Goal: Task Accomplishment & Management: Use online tool/utility

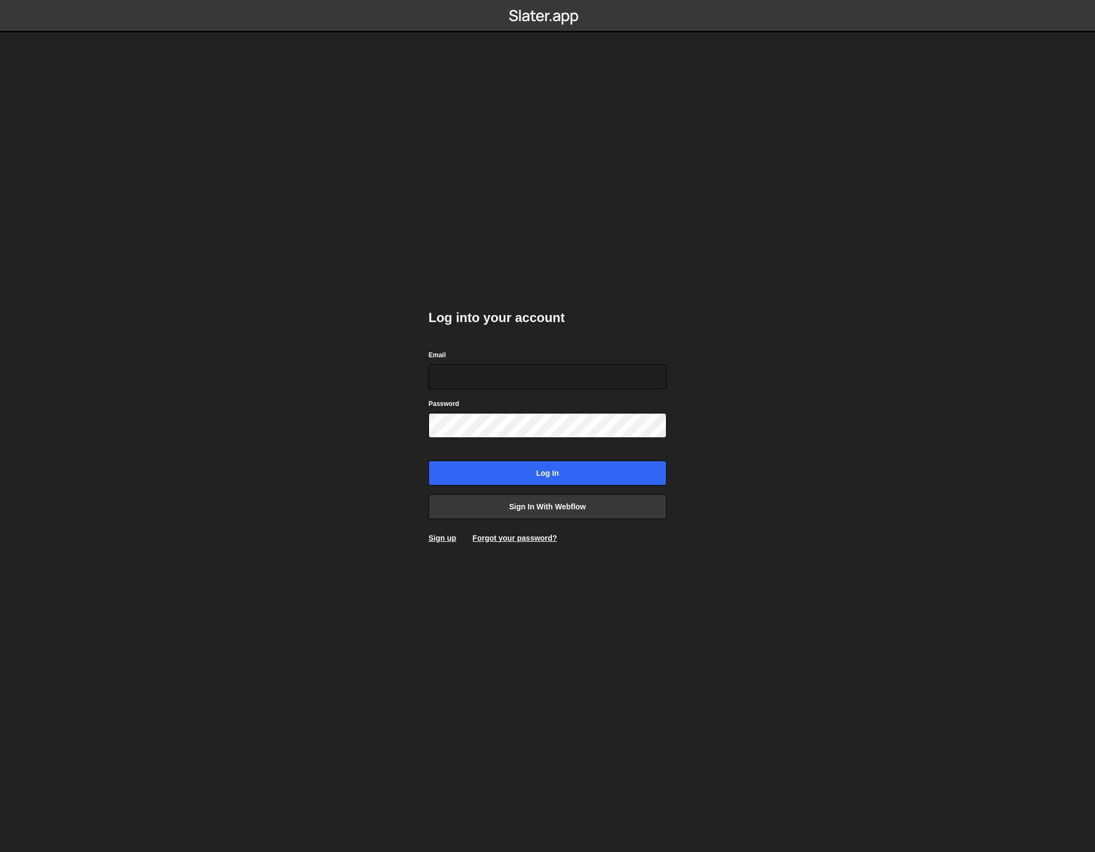
drag, startPoint x: 758, startPoint y: 395, endPoint x: 674, endPoint y: 477, distance: 117.1
click at [758, 396] on body "Log into your account Email Password Log in Sign in with Webflow Sign up Forgot…" at bounding box center [547, 426] width 1095 height 852
click at [470, 377] on input "Email" at bounding box center [548, 376] width 238 height 25
click at [578, 505] on link "Sign in with Webflow" at bounding box center [548, 506] width 238 height 25
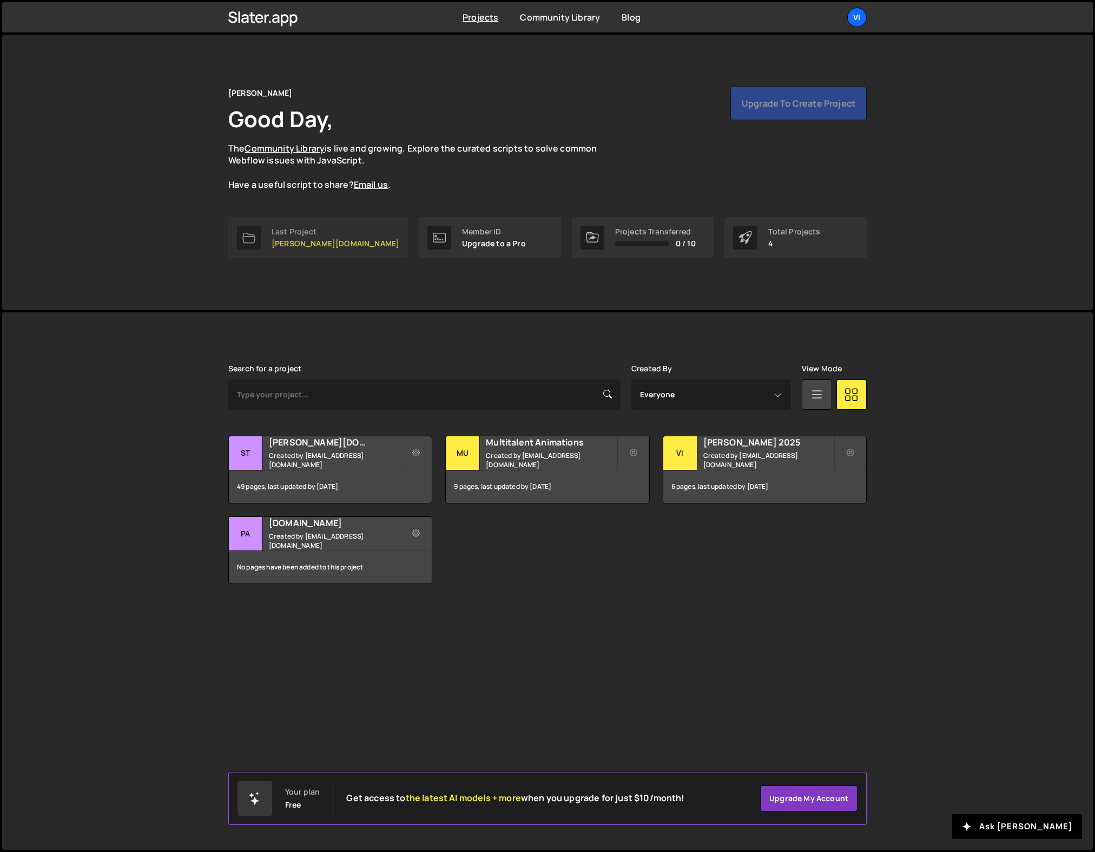
click at [312, 240] on p "[PERSON_NAME][DOMAIN_NAME]" at bounding box center [336, 243] width 128 height 9
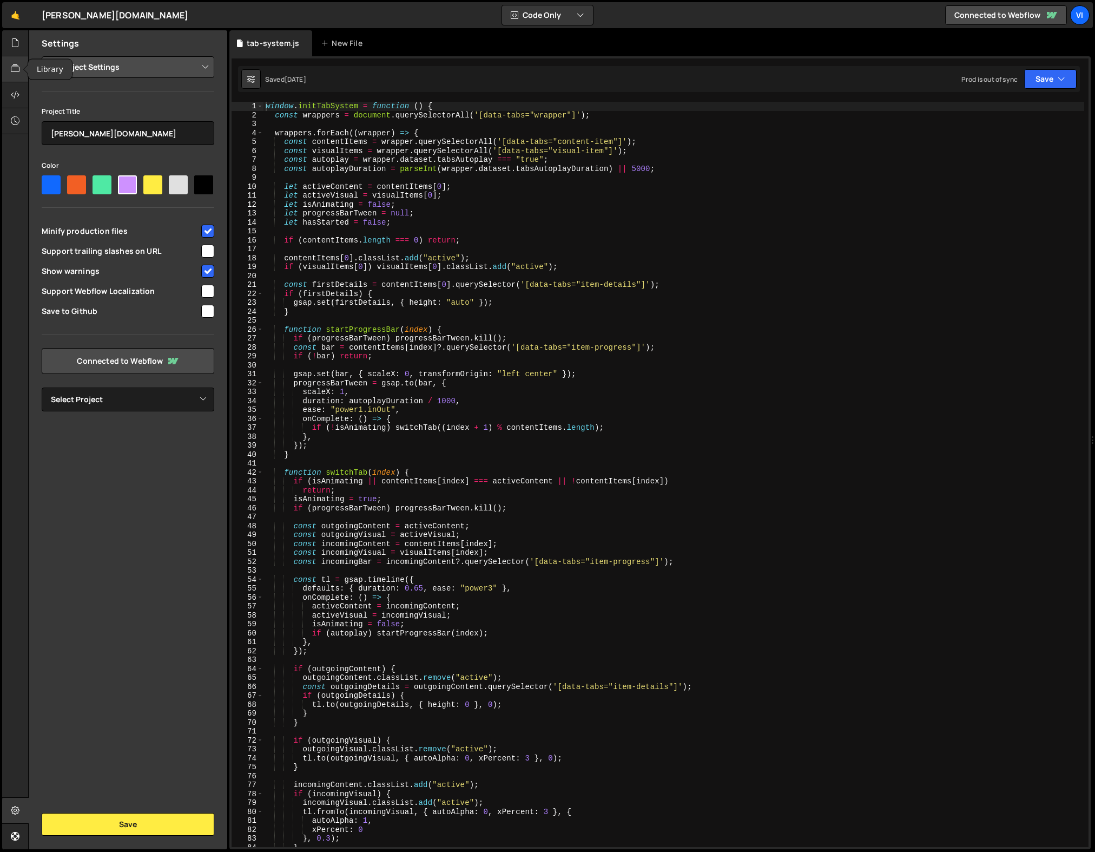
click at [18, 65] on icon at bounding box center [15, 69] width 9 height 12
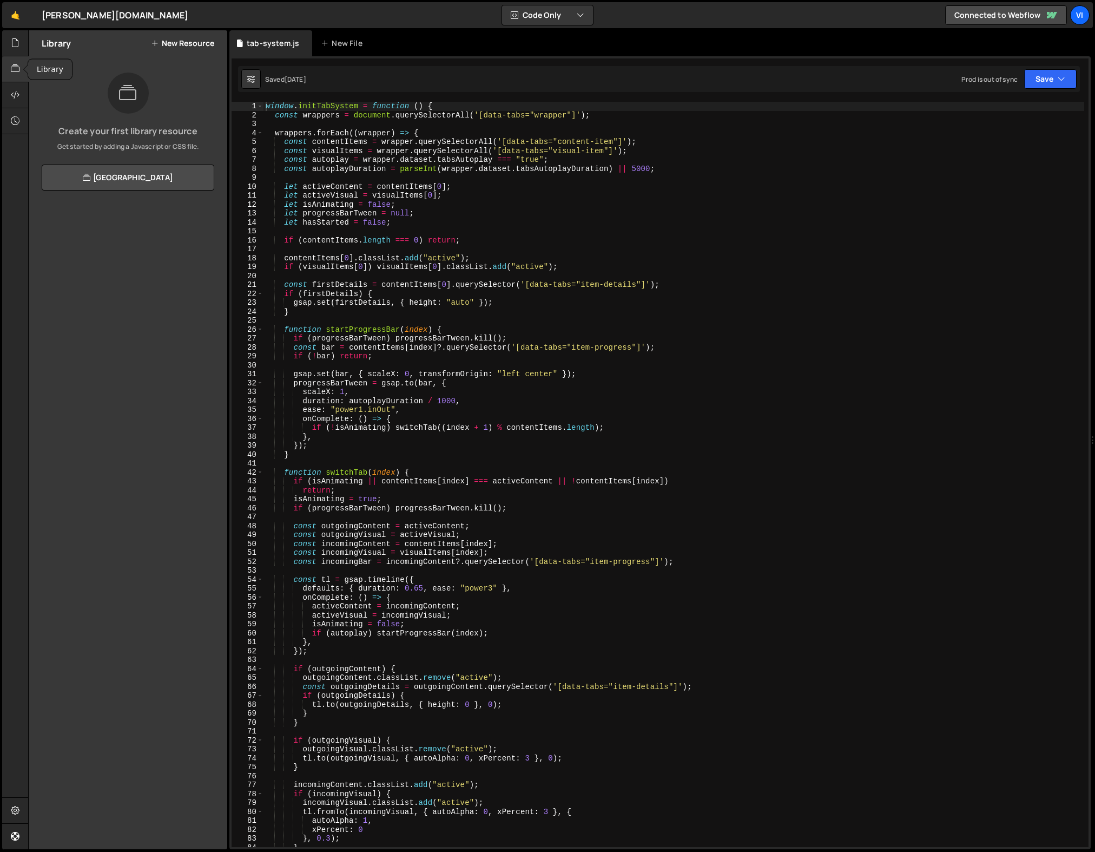
click at [18, 66] on icon at bounding box center [15, 69] width 9 height 12
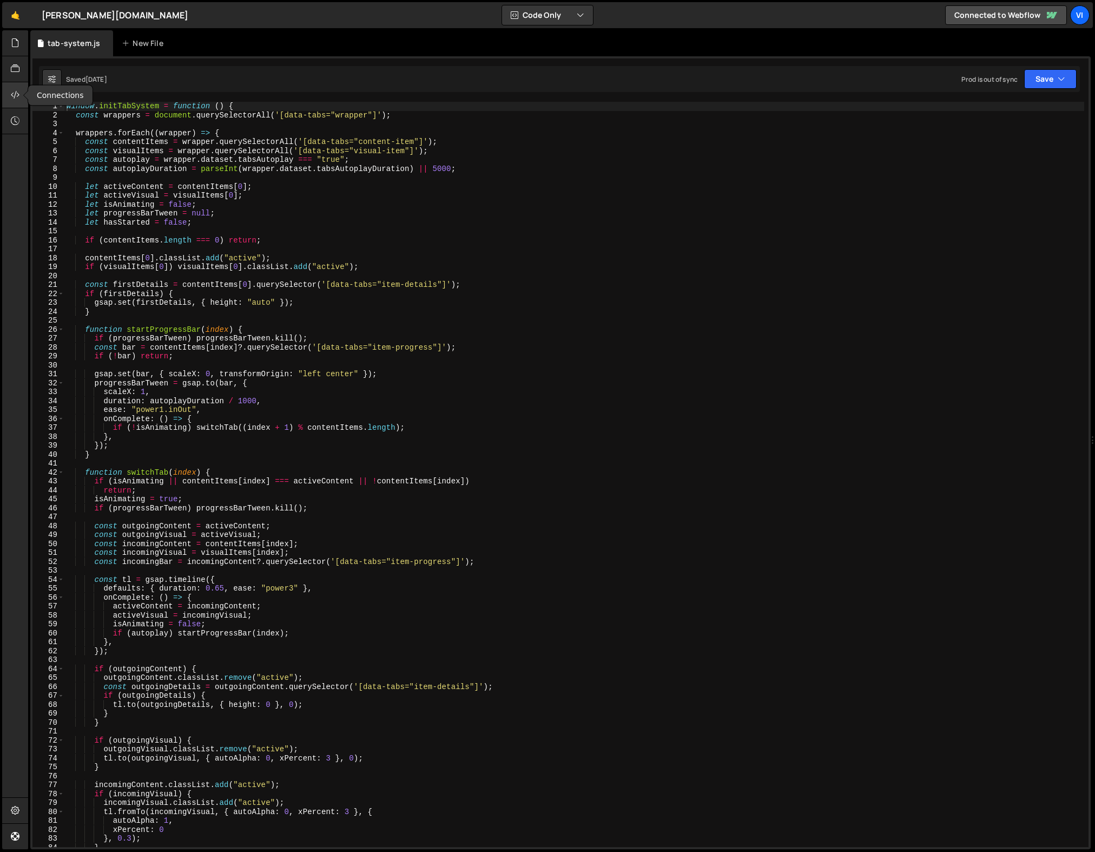
click at [15, 92] on icon at bounding box center [15, 95] width 9 height 12
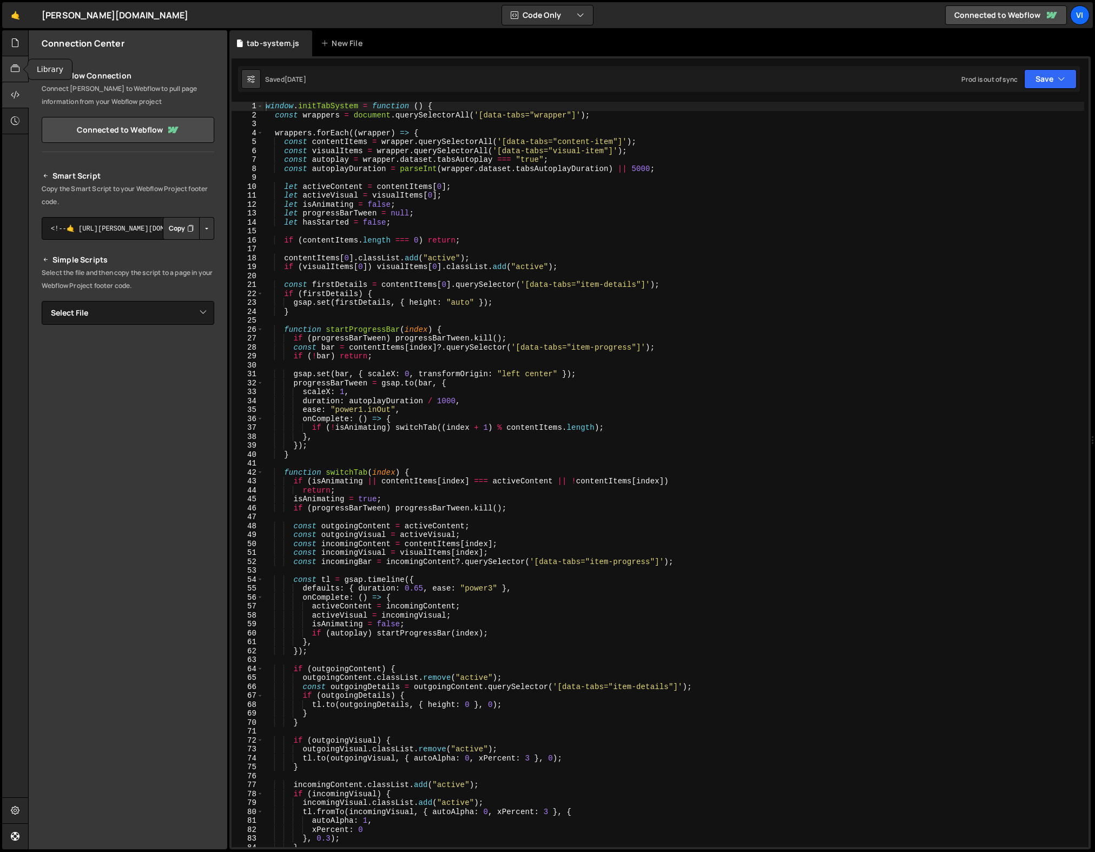
click at [17, 60] on div at bounding box center [15, 69] width 27 height 26
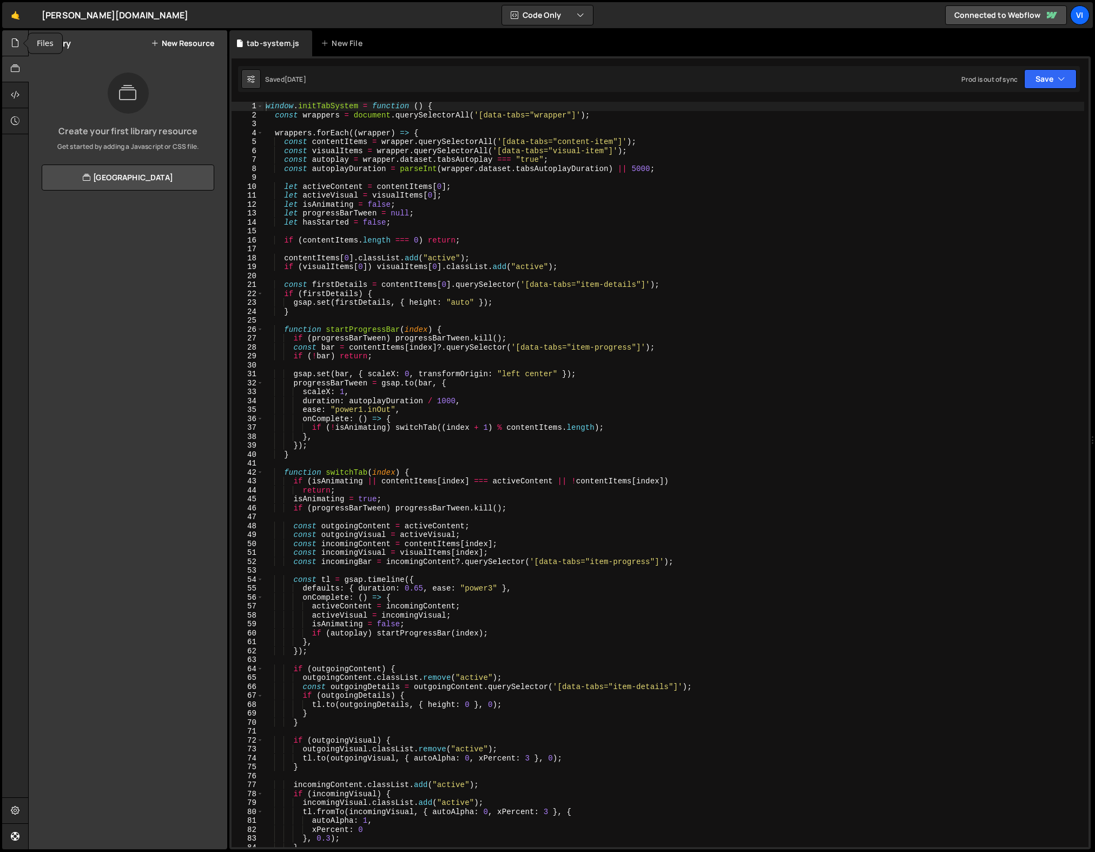
click at [17, 52] on div at bounding box center [15, 43] width 27 height 26
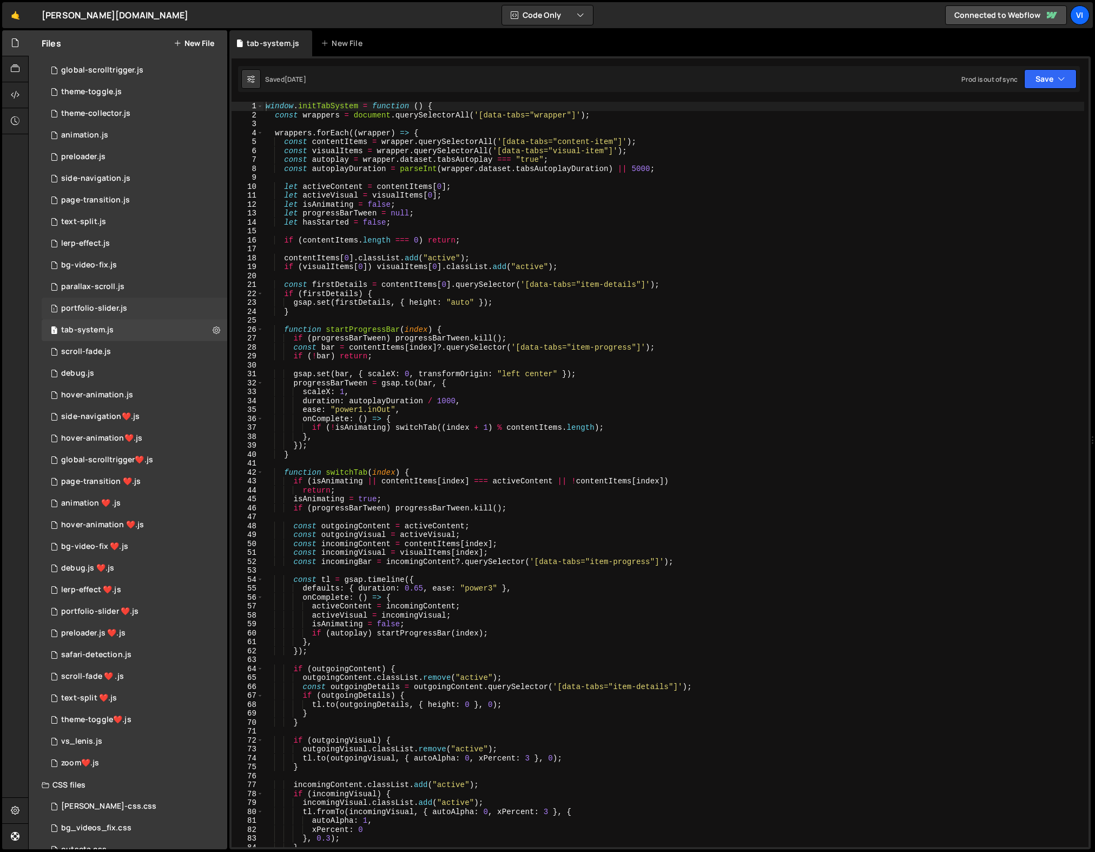
scroll to position [127, 0]
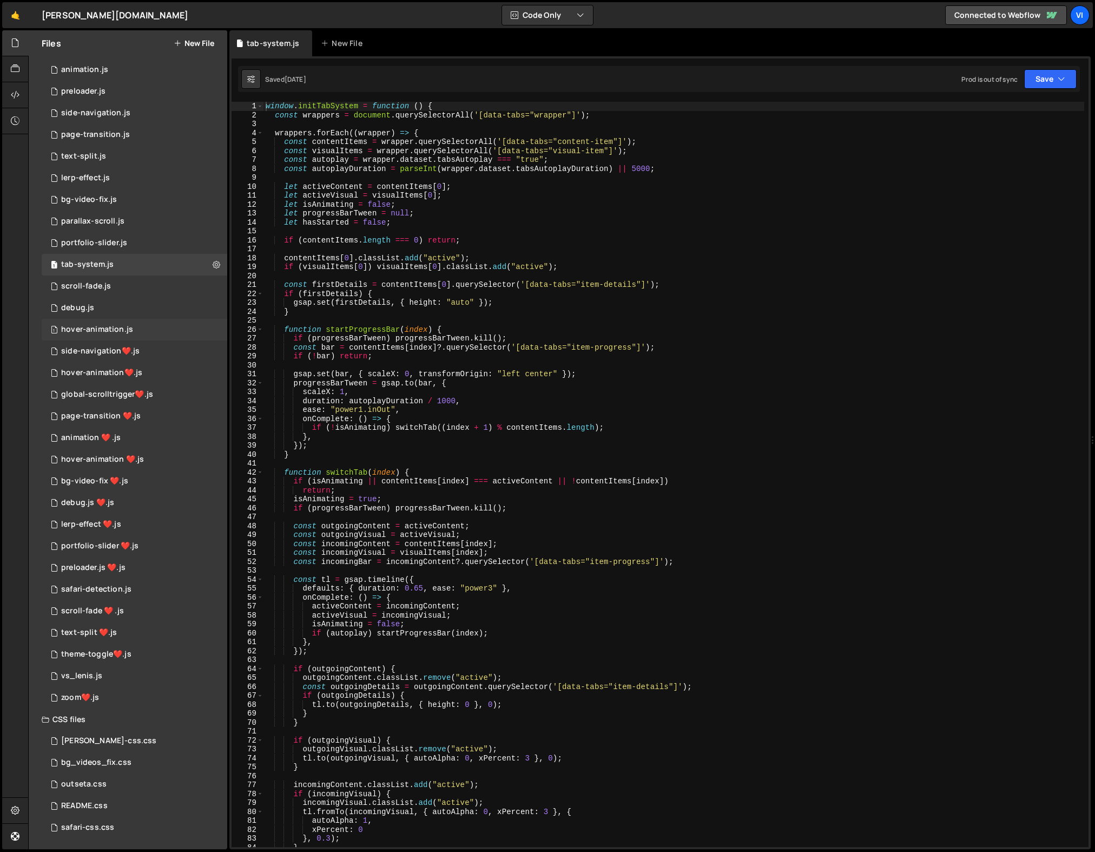
click at [122, 335] on div "1 hover-animation.js 0" at bounding box center [135, 330] width 186 height 22
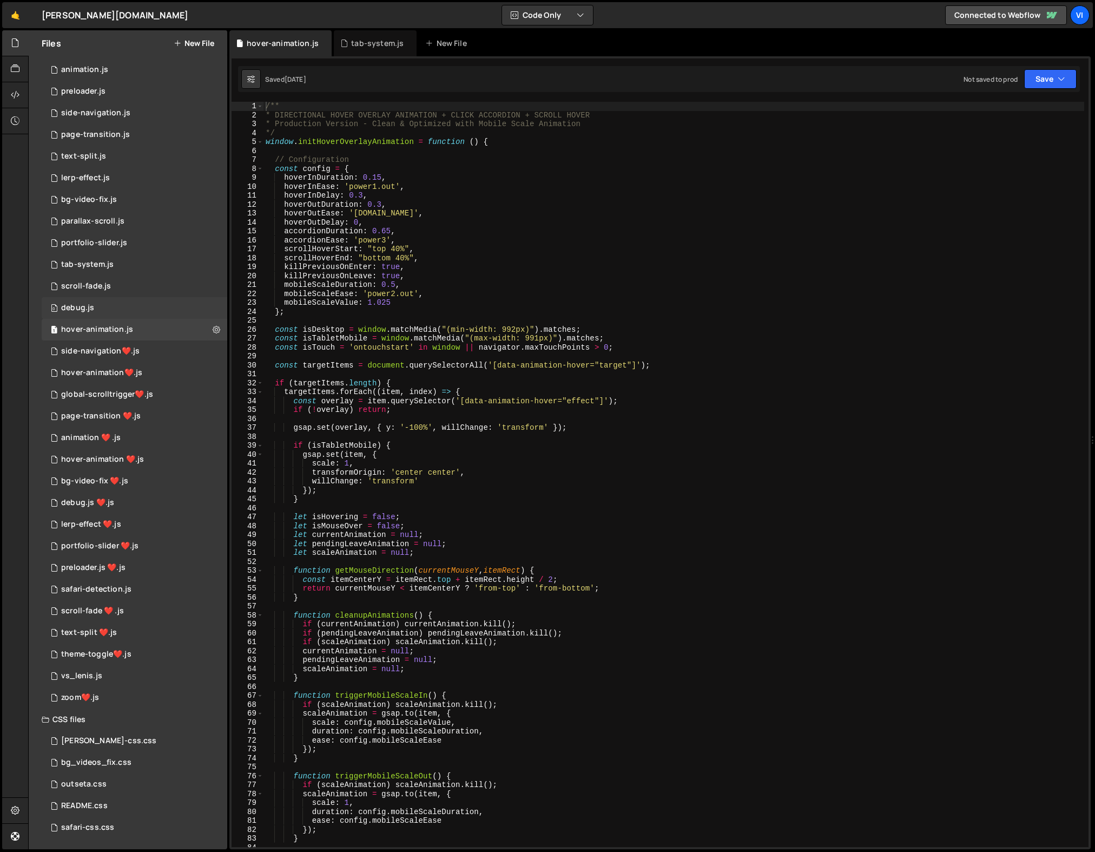
click at [112, 310] on div "0 debug.js 0" at bounding box center [135, 308] width 186 height 22
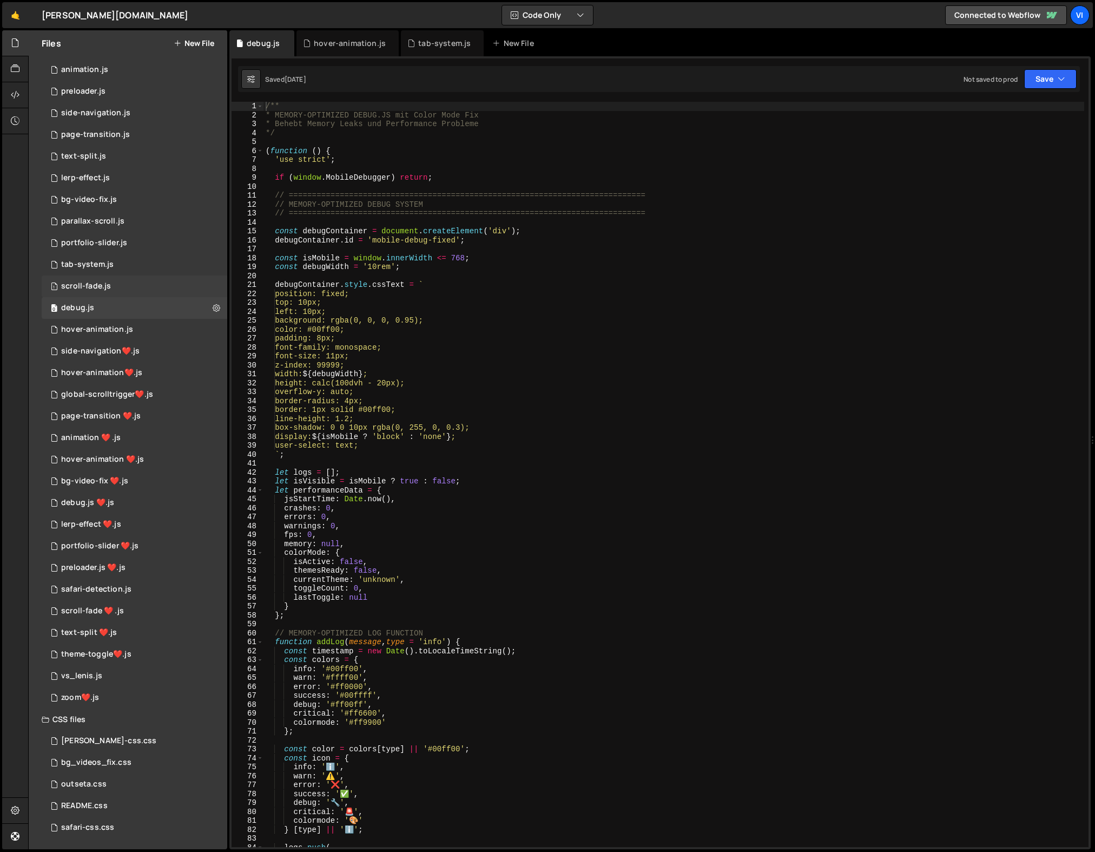
click at [71, 285] on div "scroll-fade.js" at bounding box center [86, 286] width 50 height 10
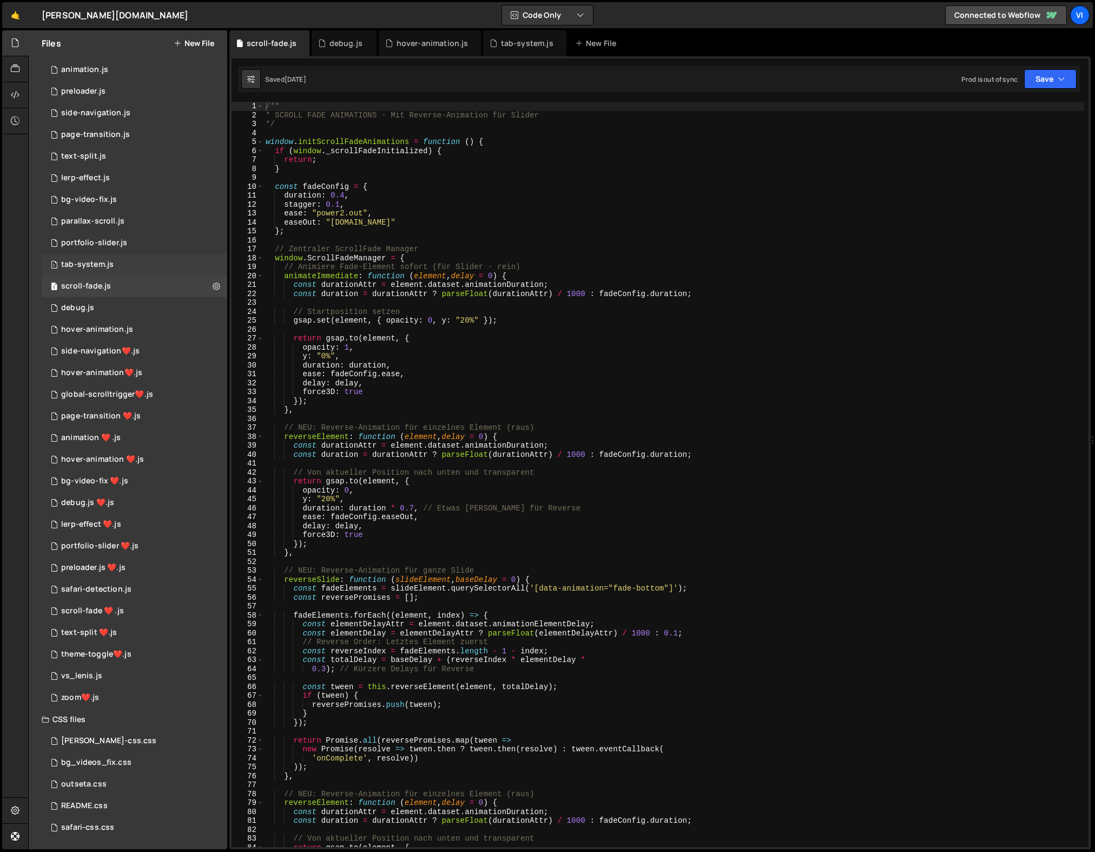
click at [77, 260] on div "tab-system.js" at bounding box center [87, 265] width 52 height 10
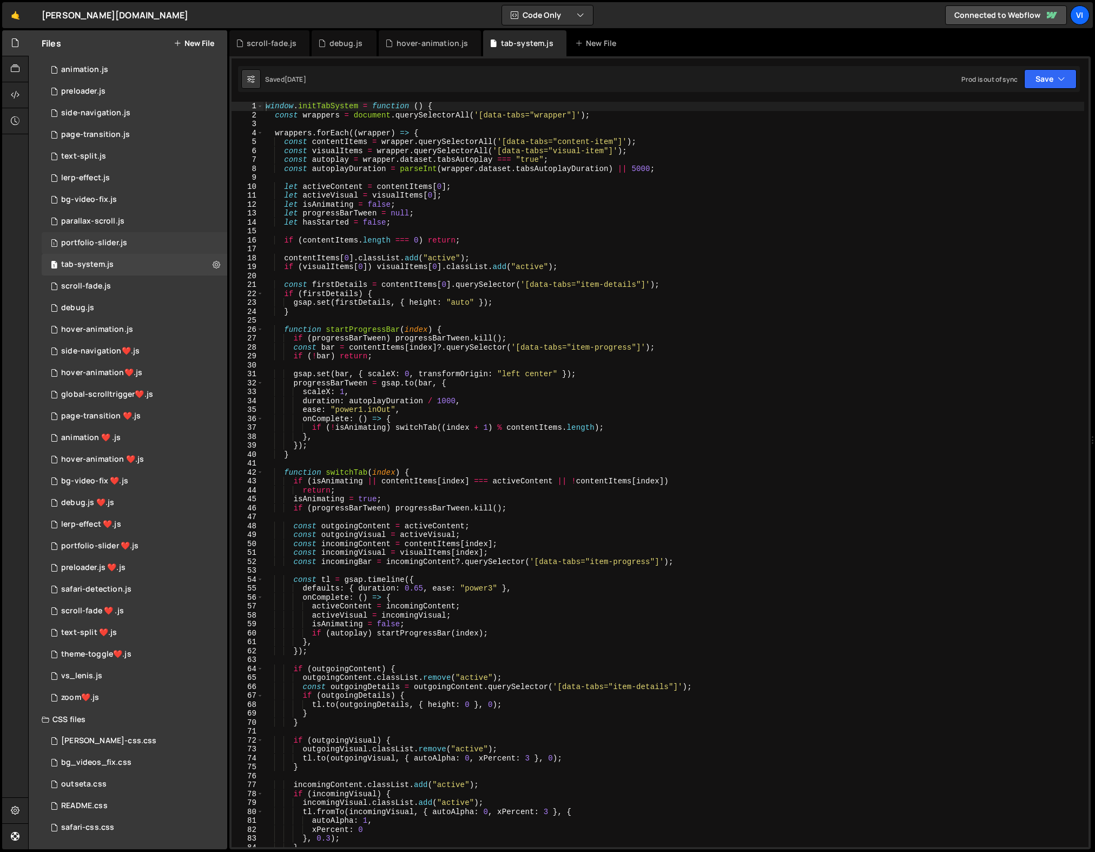
click at [87, 241] on div "portfolio-slider.js" at bounding box center [94, 243] width 66 height 10
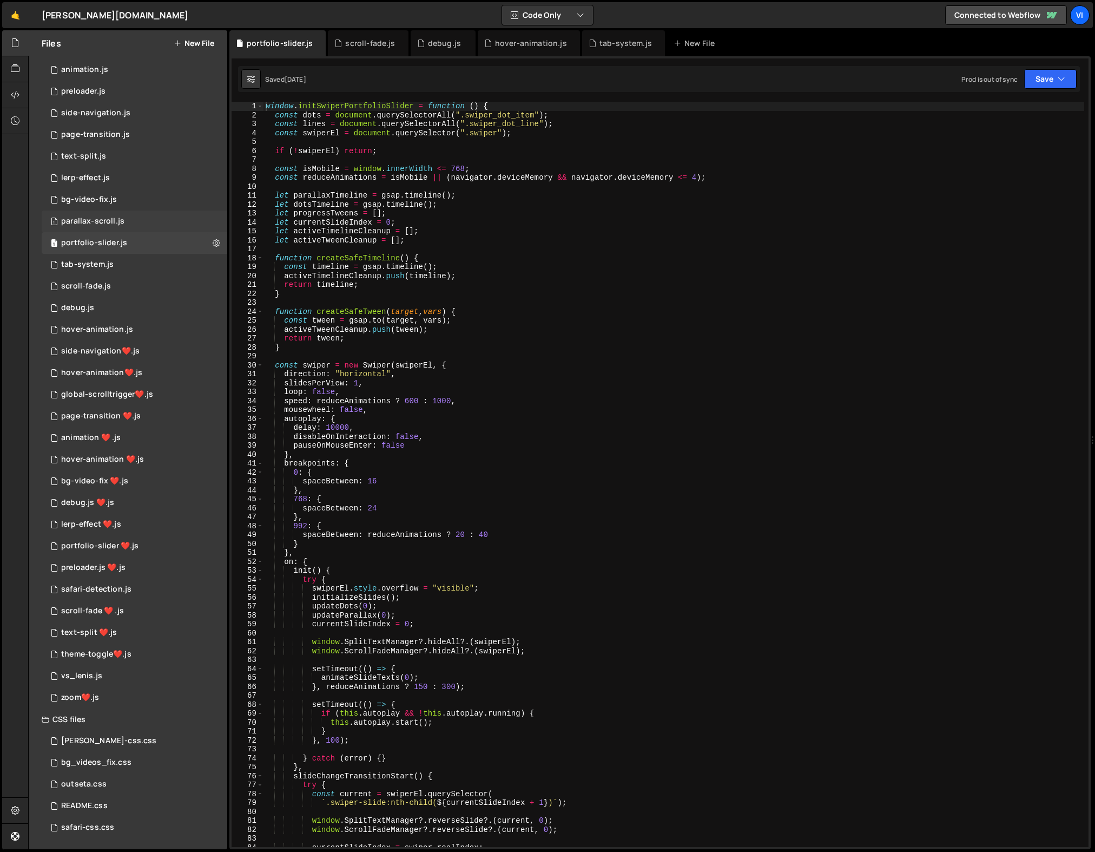
click at [92, 215] on div "1 parallax-scroll.js 0" at bounding box center [135, 221] width 186 height 22
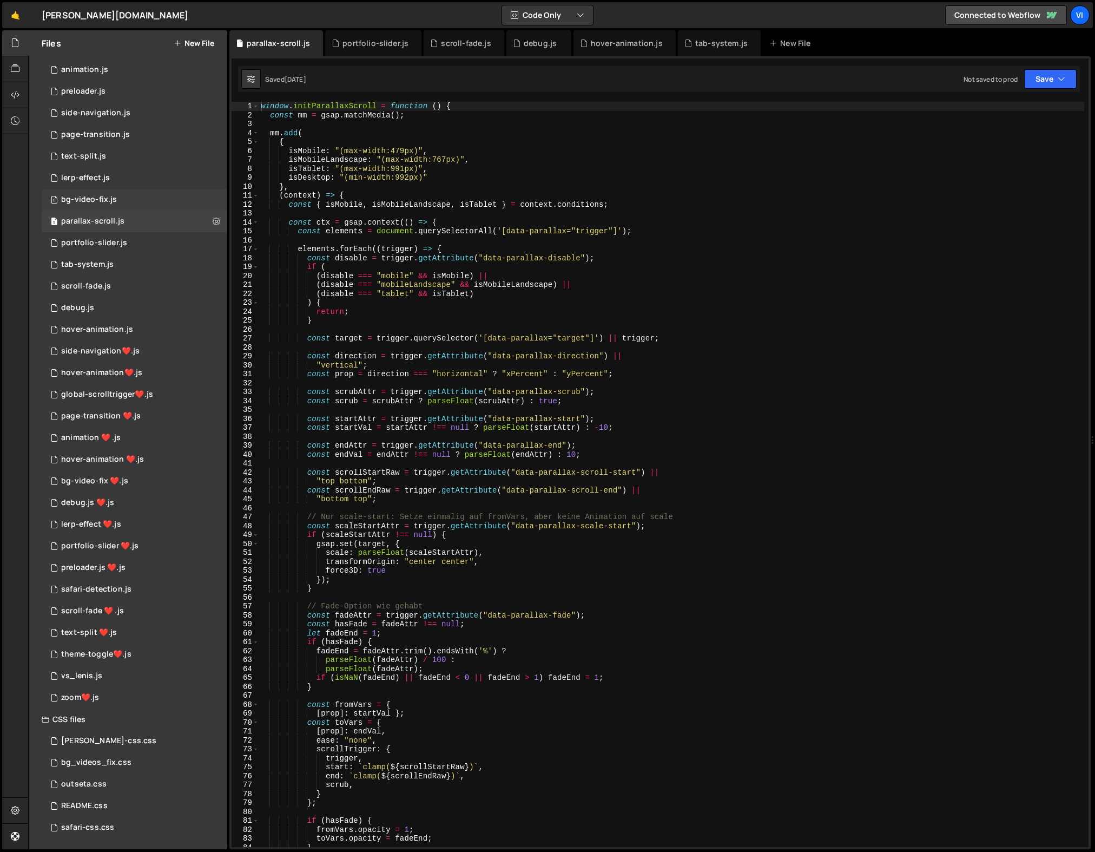
click at [94, 199] on div "bg-video-fix.js" at bounding box center [89, 200] width 56 height 10
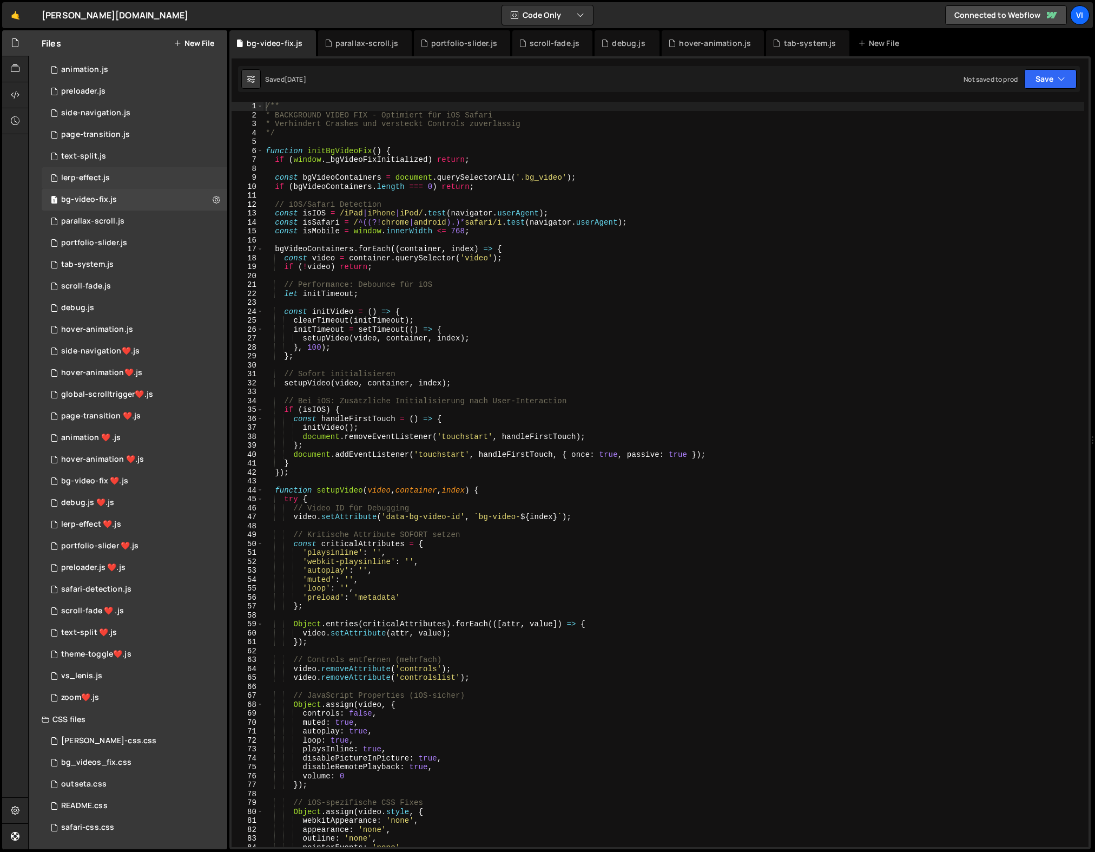
click at [90, 180] on div "lerp-effect.js" at bounding box center [85, 178] width 49 height 10
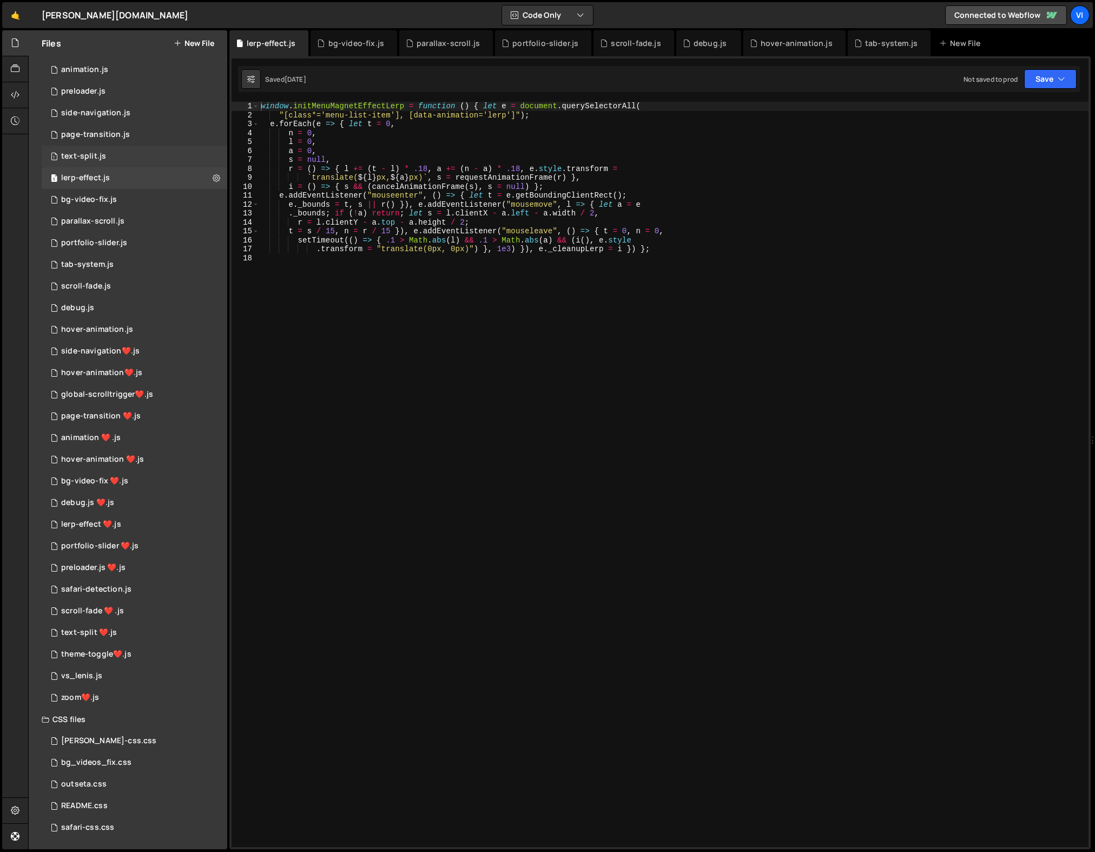
click at [90, 155] on div "text-split.js" at bounding box center [83, 156] width 45 height 10
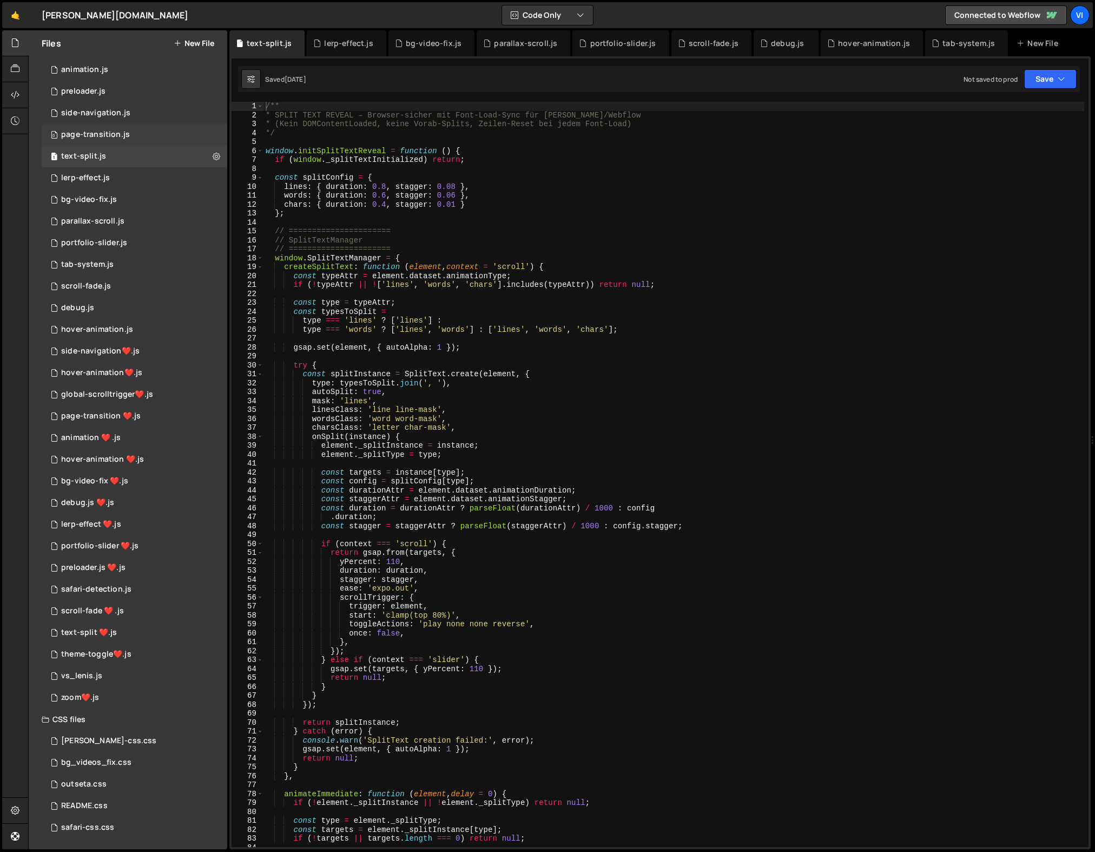
click at [90, 141] on div "0 page-transition.js 0" at bounding box center [135, 135] width 186 height 22
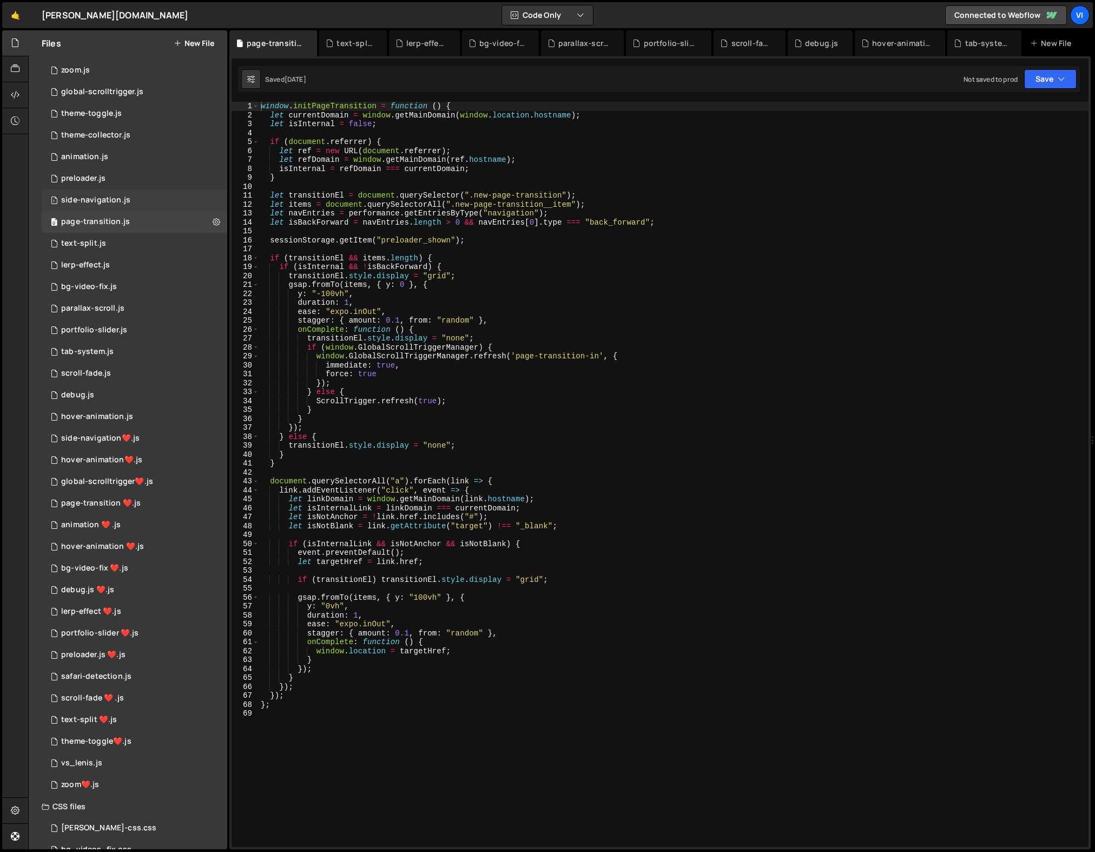
scroll to position [0, 0]
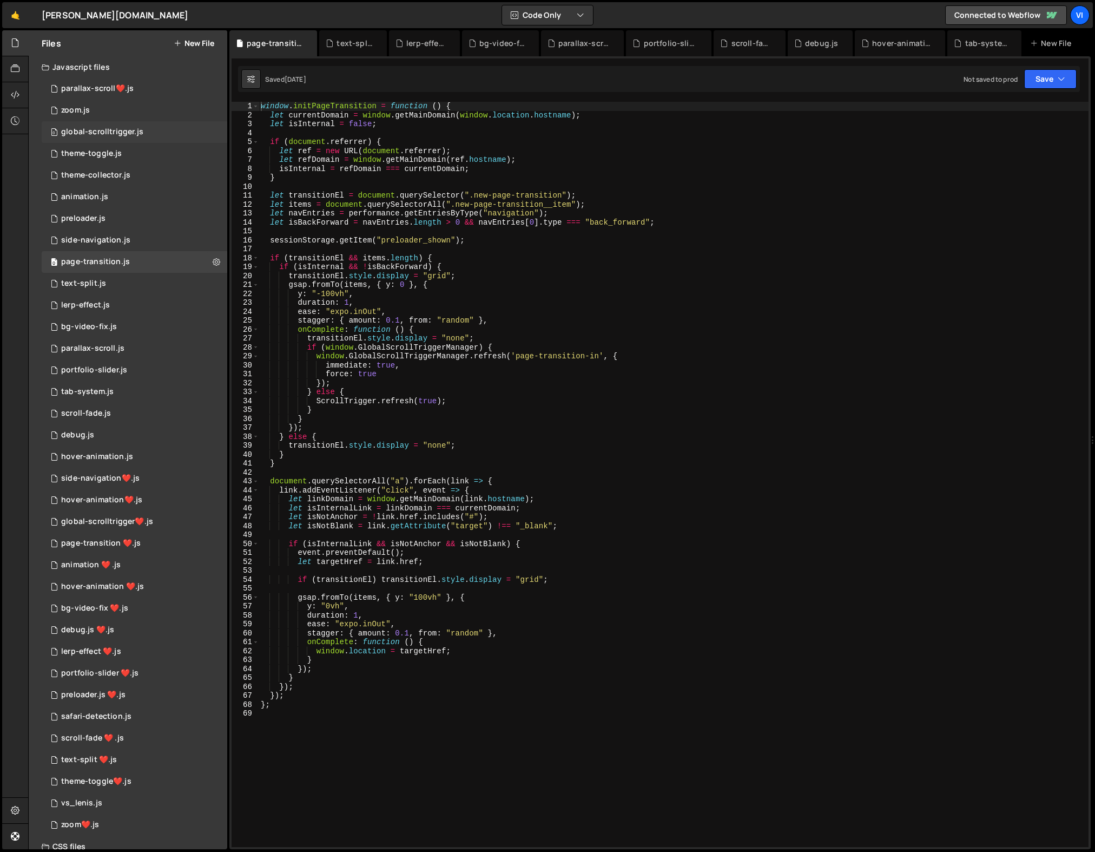
click at [95, 139] on div "0 global-scrolltrigger.js 0" at bounding box center [135, 132] width 186 height 22
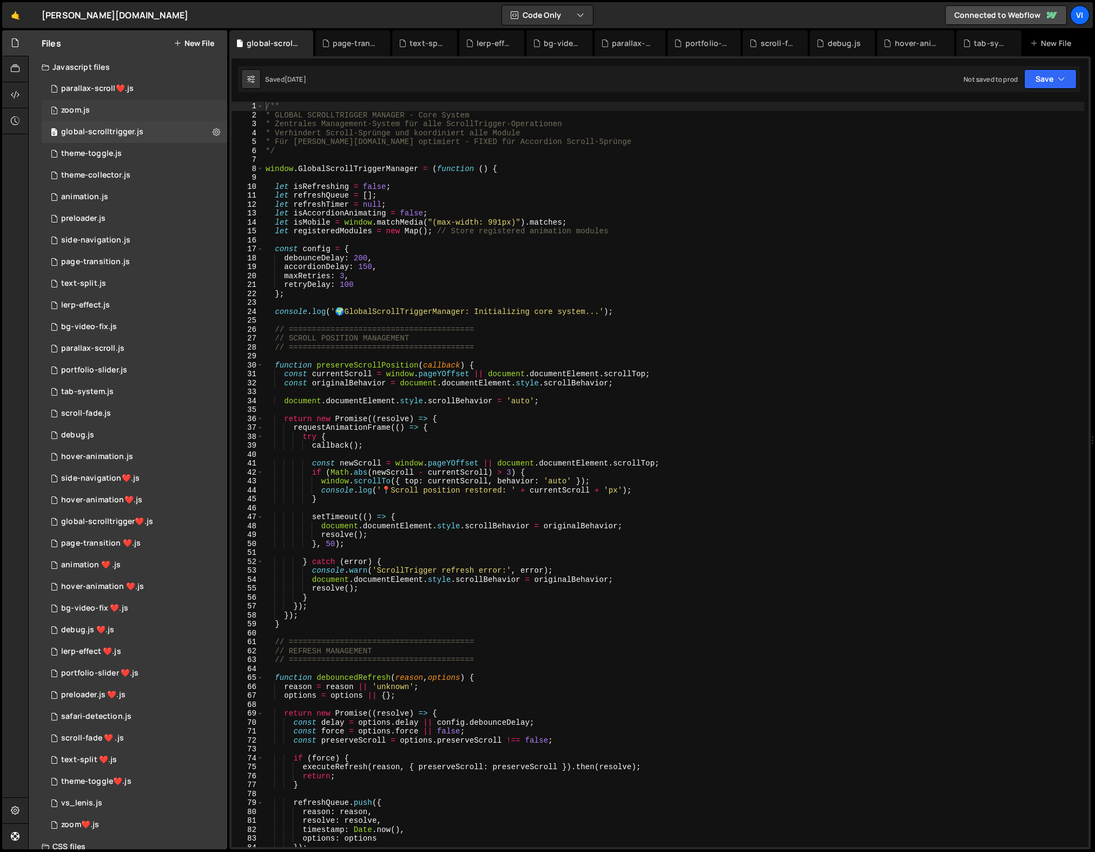
click at [90, 117] on div "1 zoom.js 0" at bounding box center [135, 111] width 186 height 22
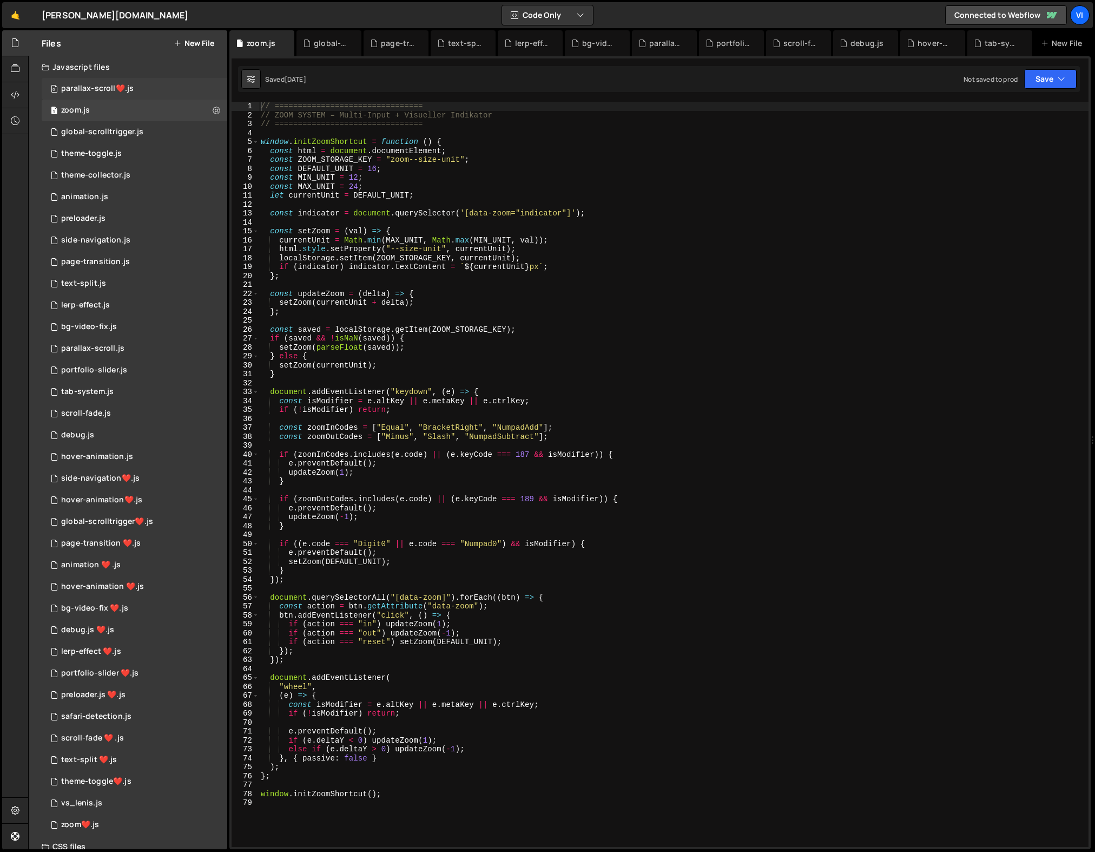
click at [92, 96] on div "0 parallax-scroll❤️.js 0" at bounding box center [135, 89] width 186 height 22
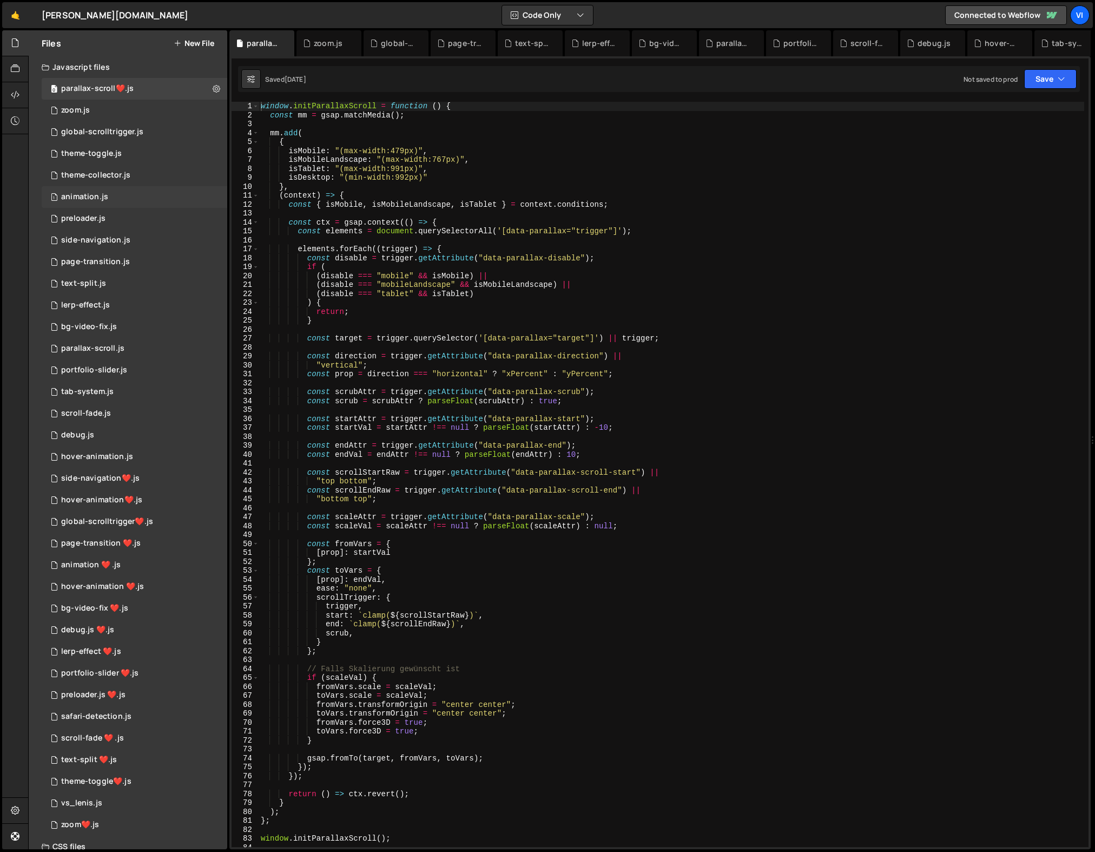
click at [95, 190] on div "1 animation.js 0" at bounding box center [135, 197] width 186 height 22
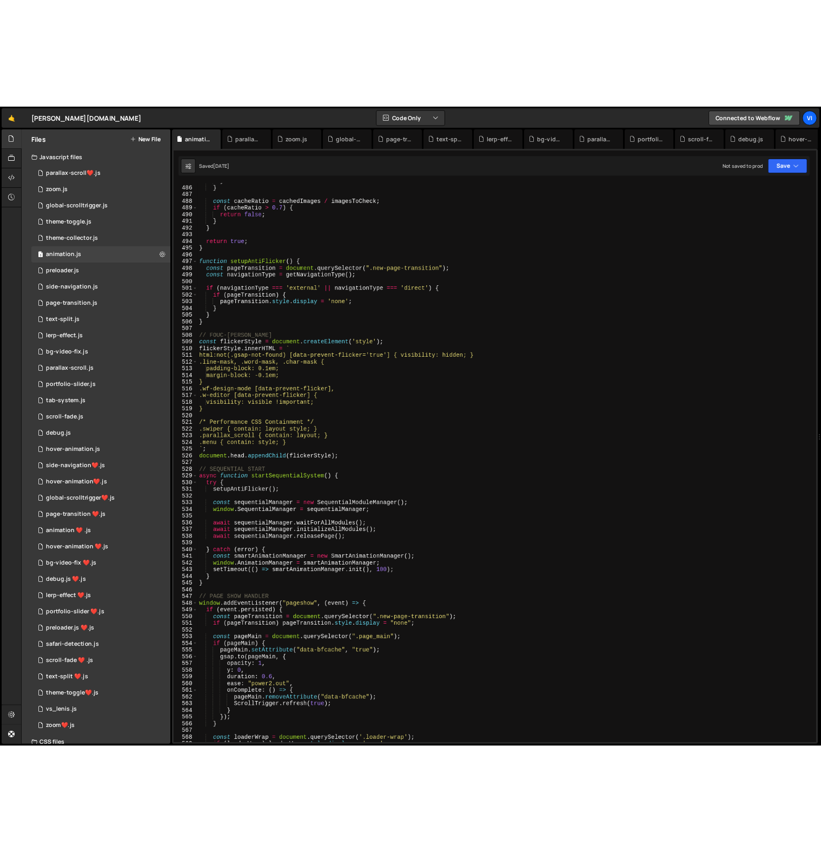
scroll to position [4765, 0]
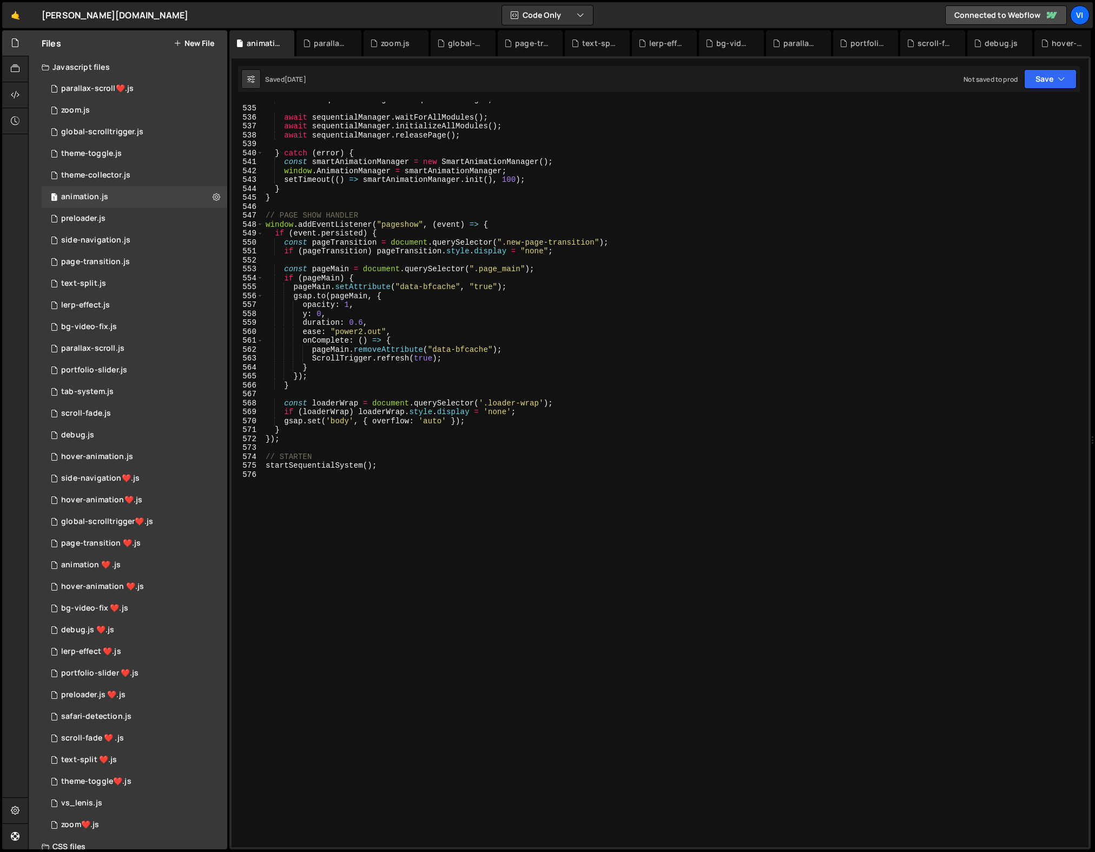
click at [373, 199] on div "window . SequentialManager = sequentialManager ; await sequentialManager . wait…" at bounding box center [673, 476] width 821 height 763
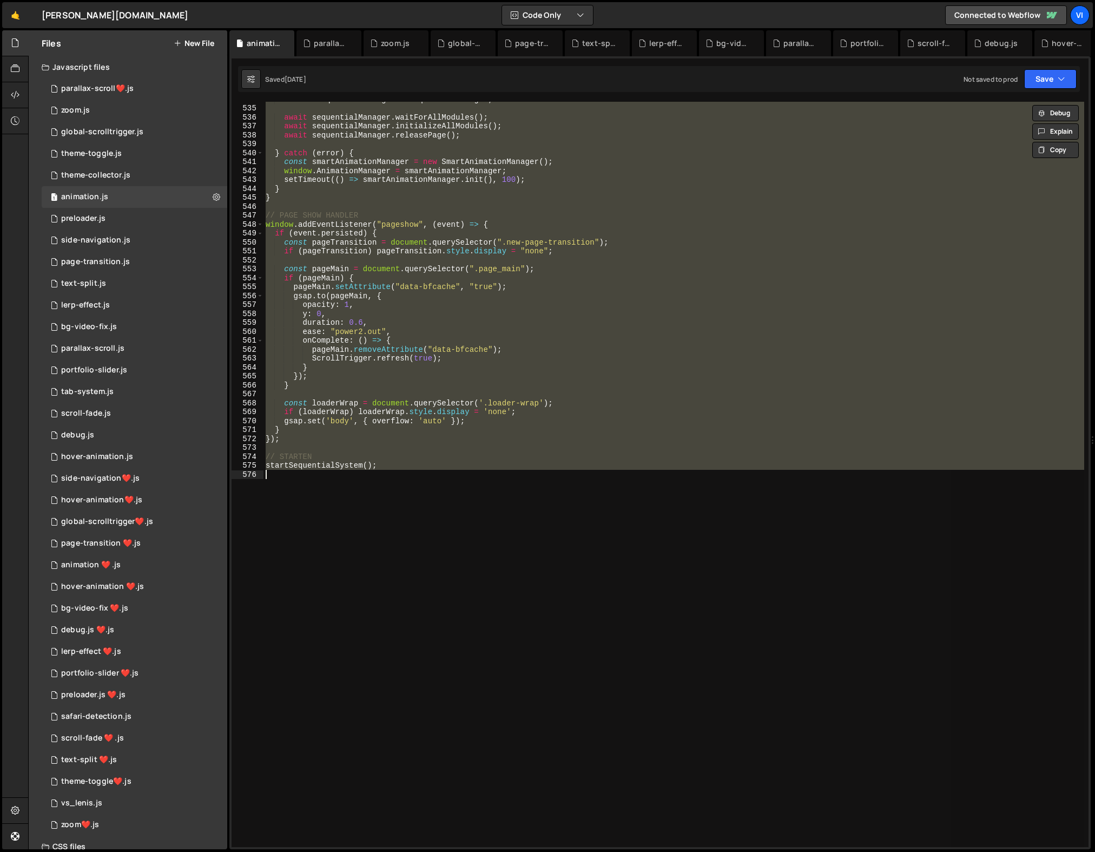
click at [819, 434] on div "window . SequentialManager = sequentialManager ; await sequentialManager . wait…" at bounding box center [673, 474] width 821 height 745
type textarea "}"
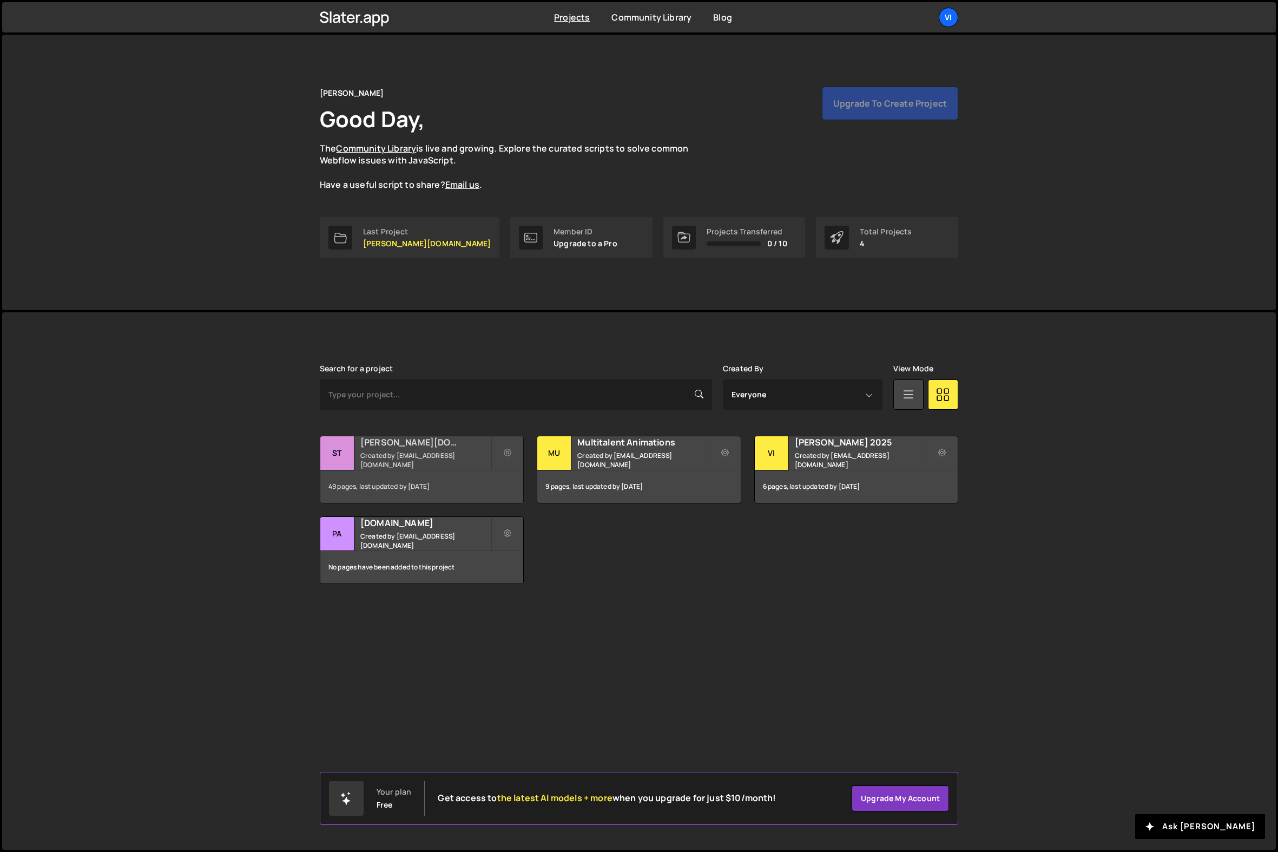
click at [426, 460] on small "Created by info@viktorstark.de" at bounding box center [425, 460] width 130 height 18
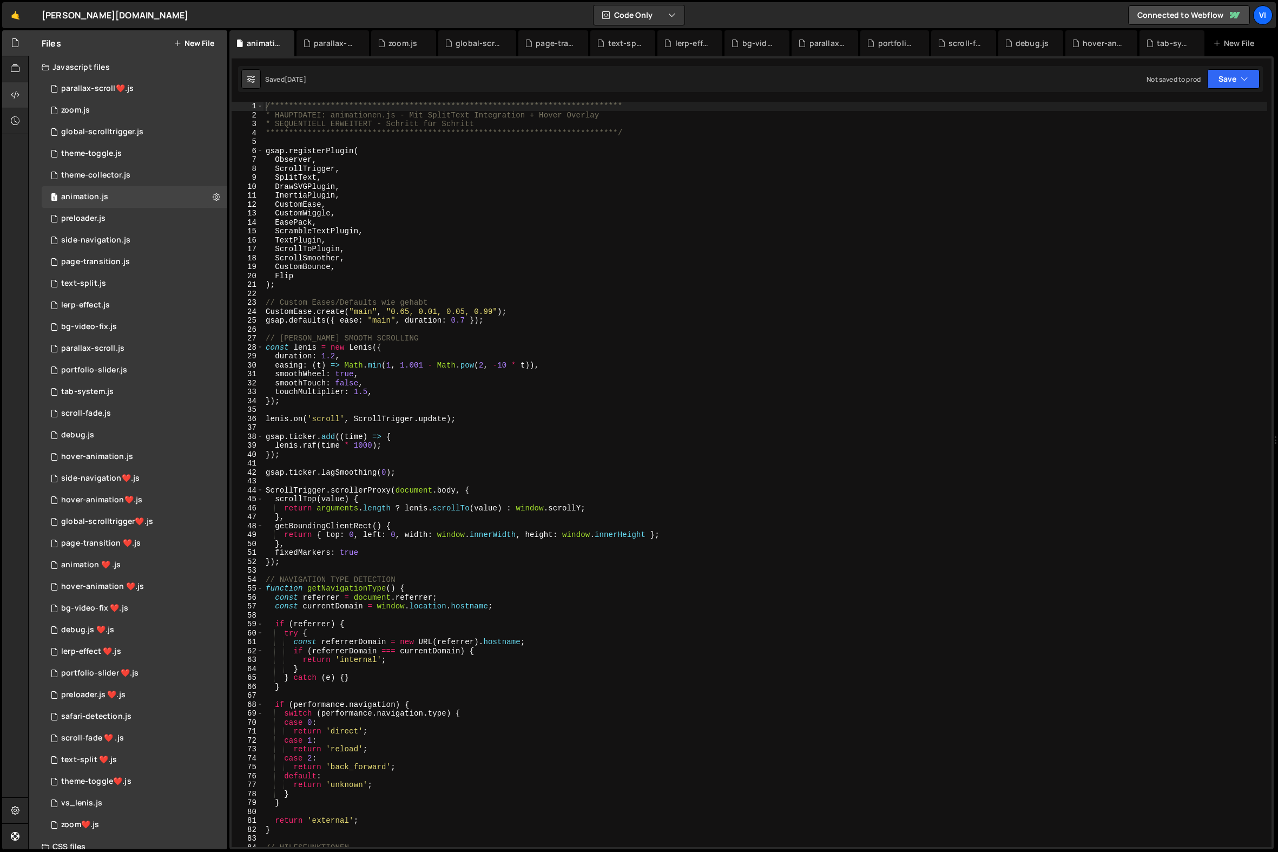
click at [20, 92] on div at bounding box center [15, 95] width 27 height 26
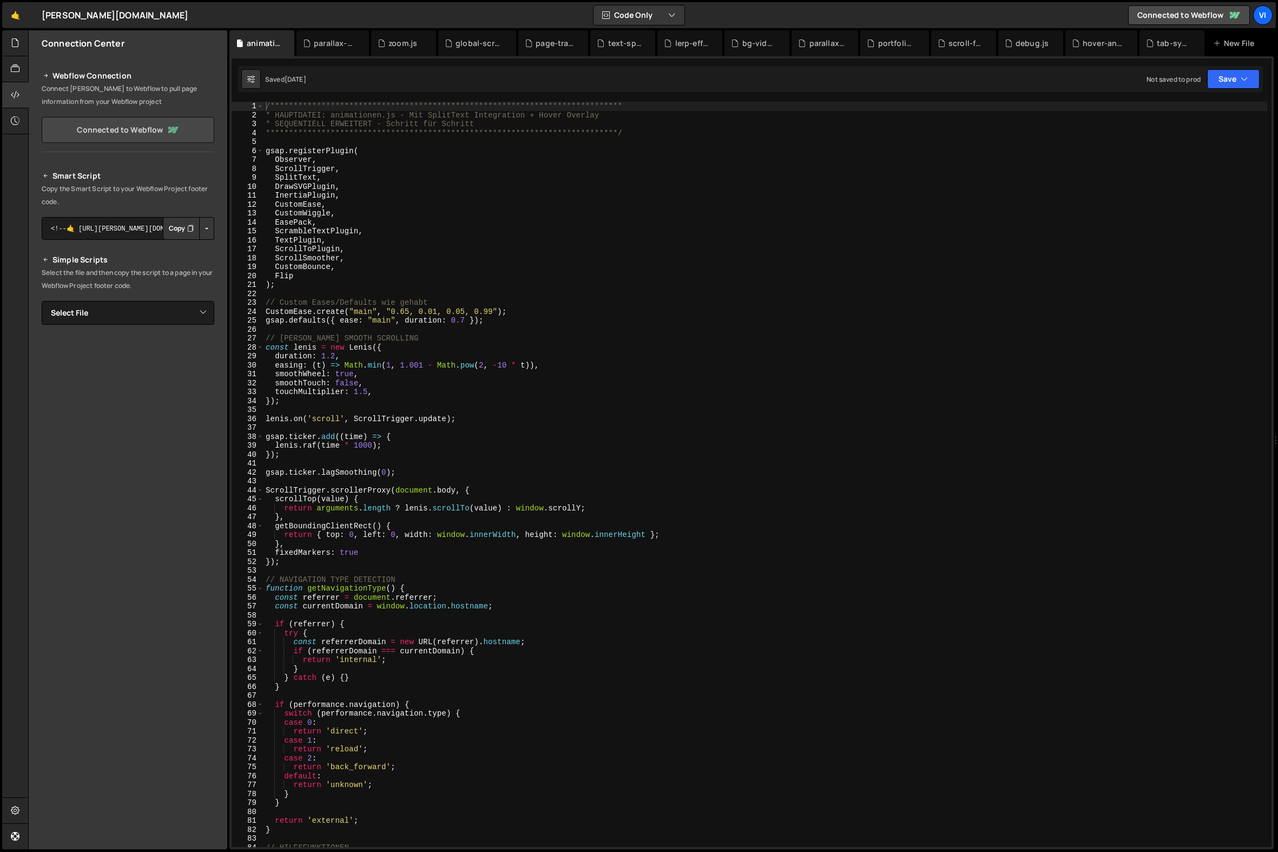
click at [168, 134] on icon at bounding box center [172, 129] width 13 height 13
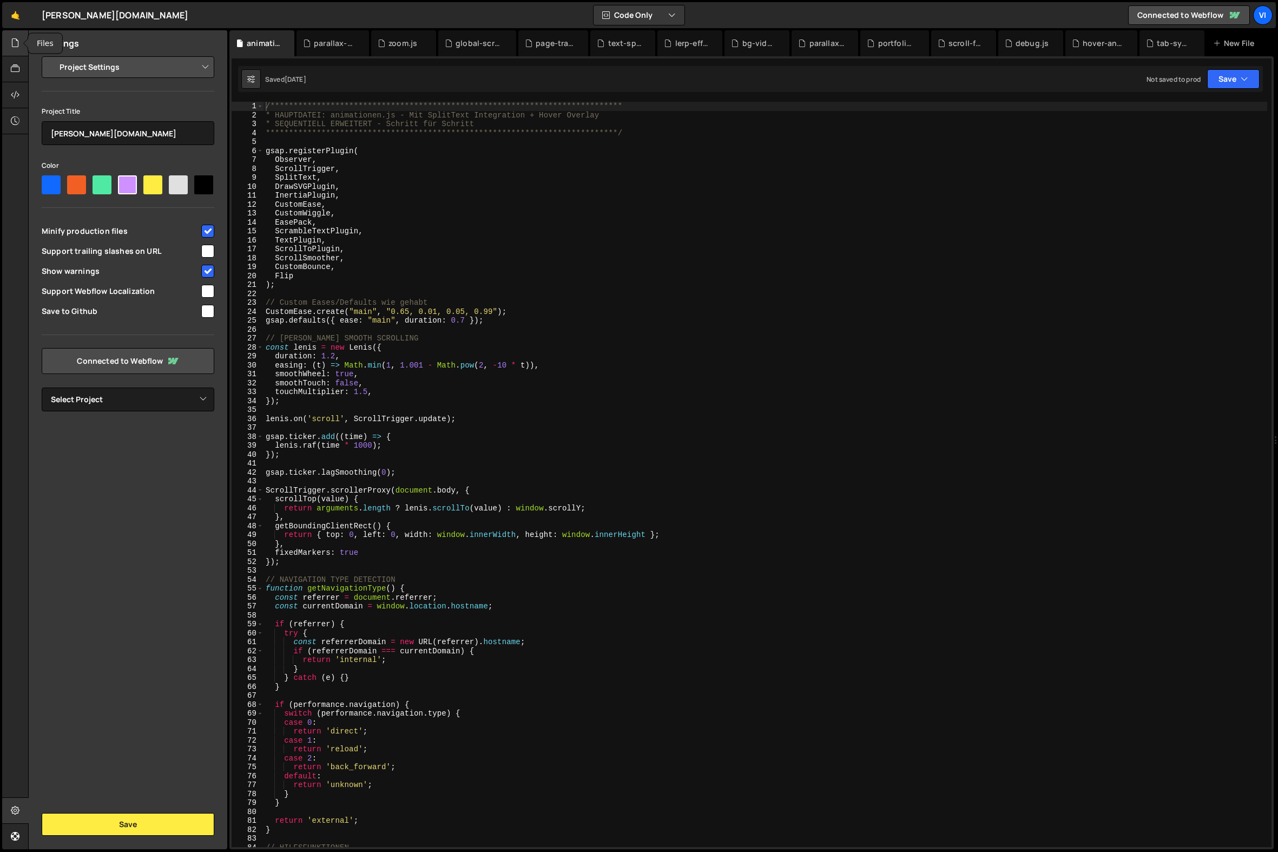
click at [14, 50] on div at bounding box center [15, 43] width 27 height 26
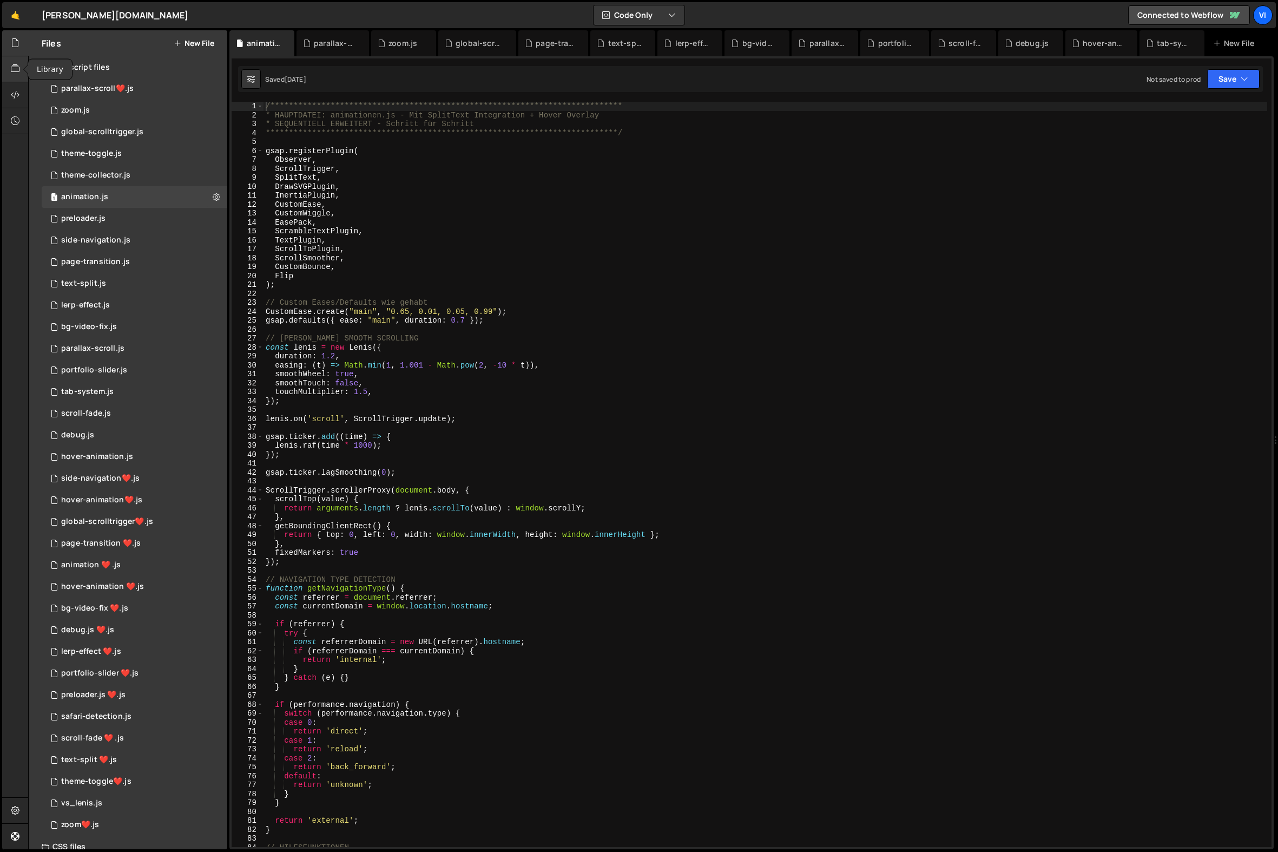
click at [15, 71] on icon at bounding box center [15, 69] width 9 height 12
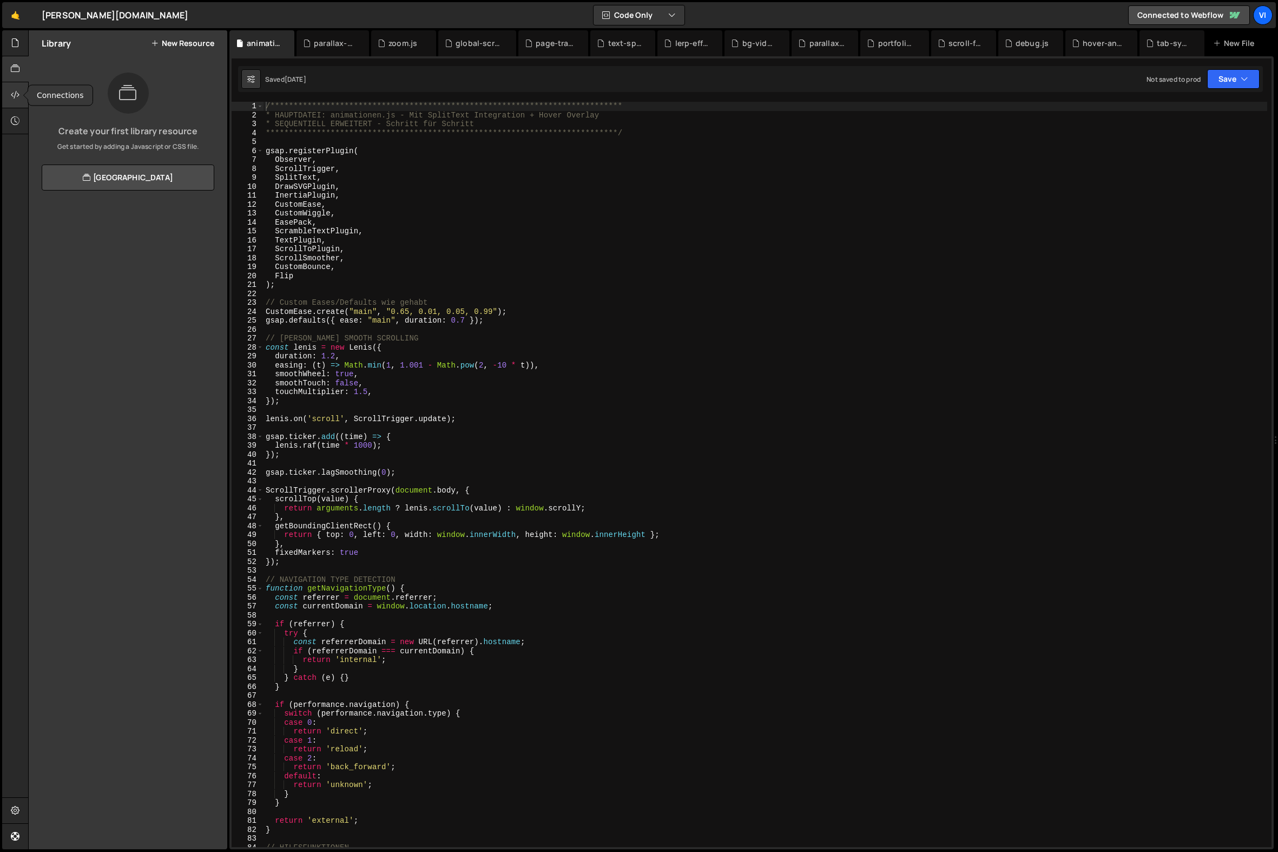
click at [16, 95] on icon at bounding box center [15, 95] width 9 height 12
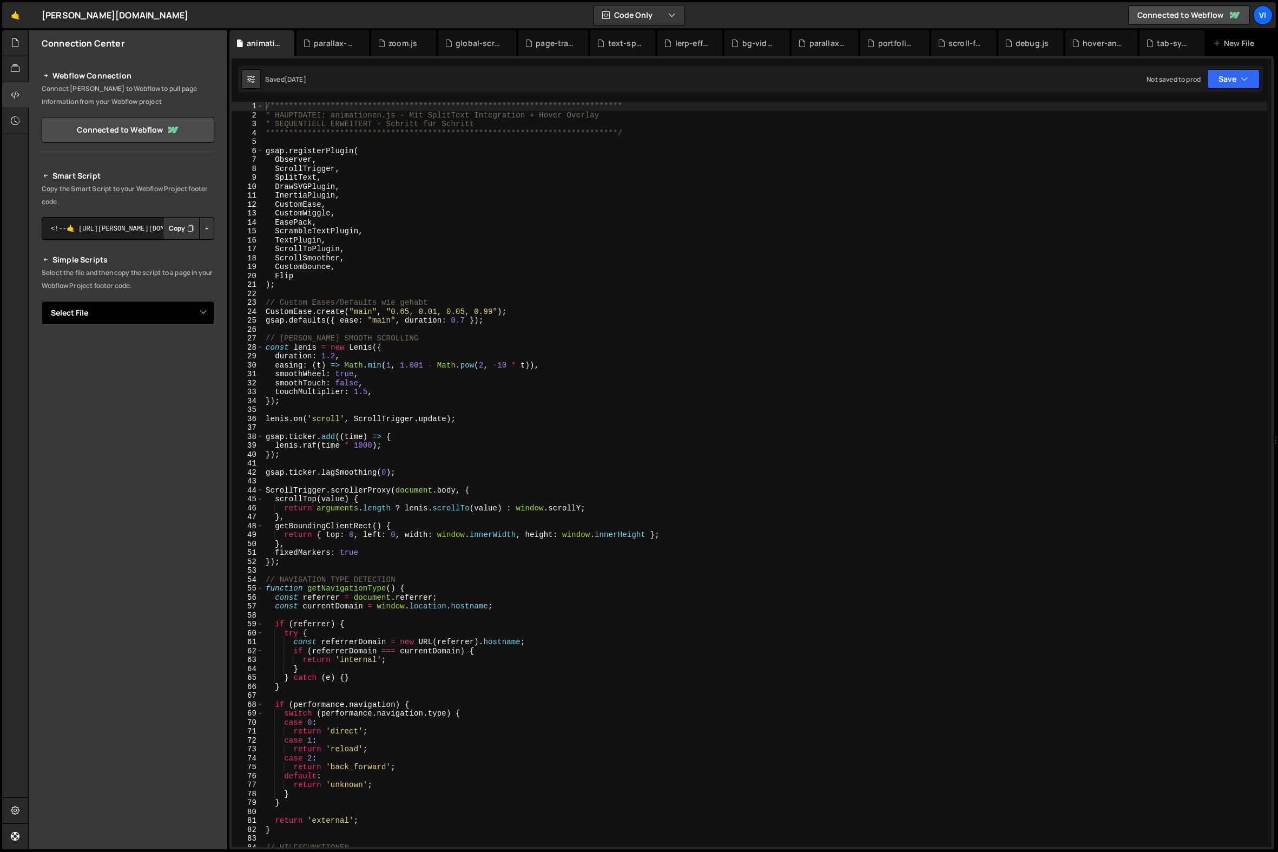
click at [133, 316] on select "Select File parallax-scroll❤️.js zoom.js global-scrolltrigger.js theme-toggle.j…" at bounding box center [128, 313] width 173 height 24
click at [16, 129] on div at bounding box center [15, 121] width 27 height 26
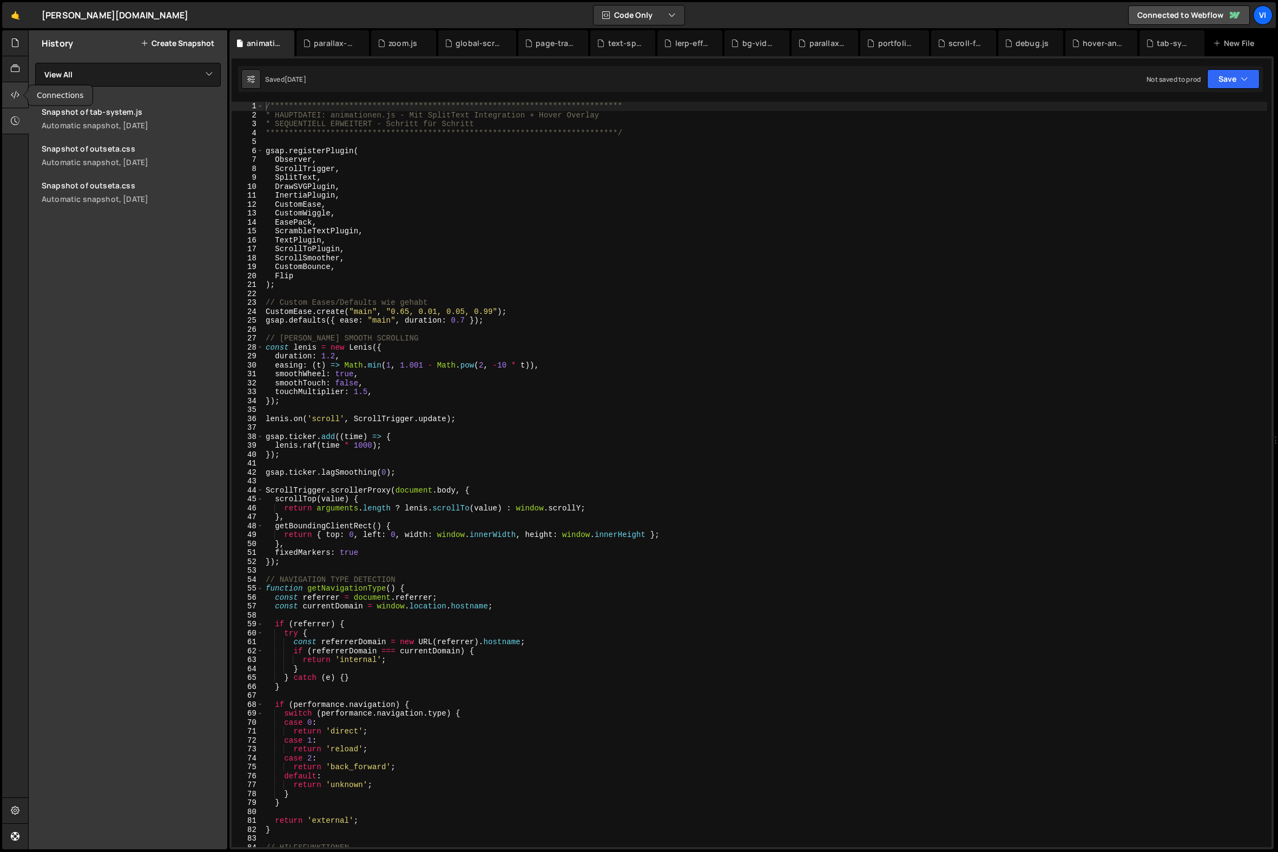
click at [11, 96] on icon at bounding box center [15, 95] width 9 height 12
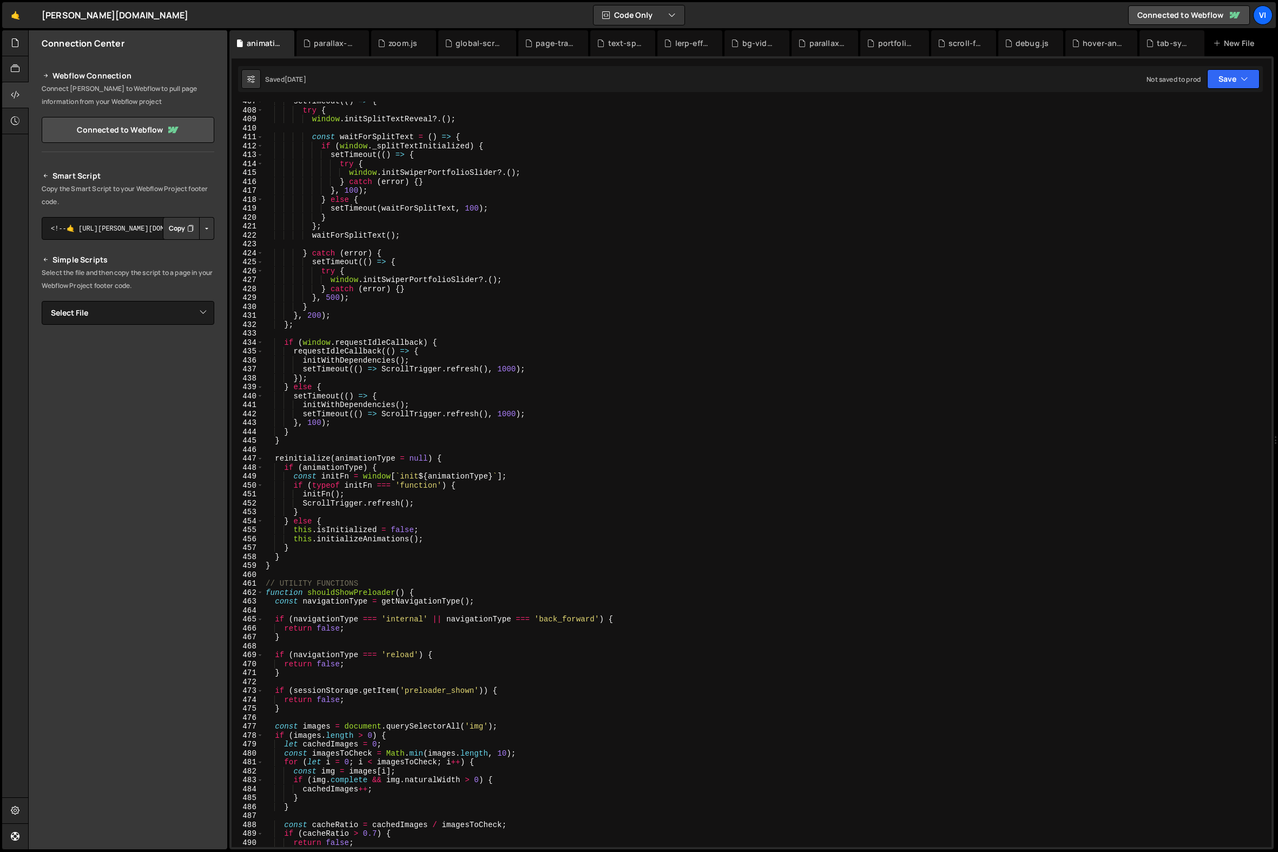
scroll to position [3505, 0]
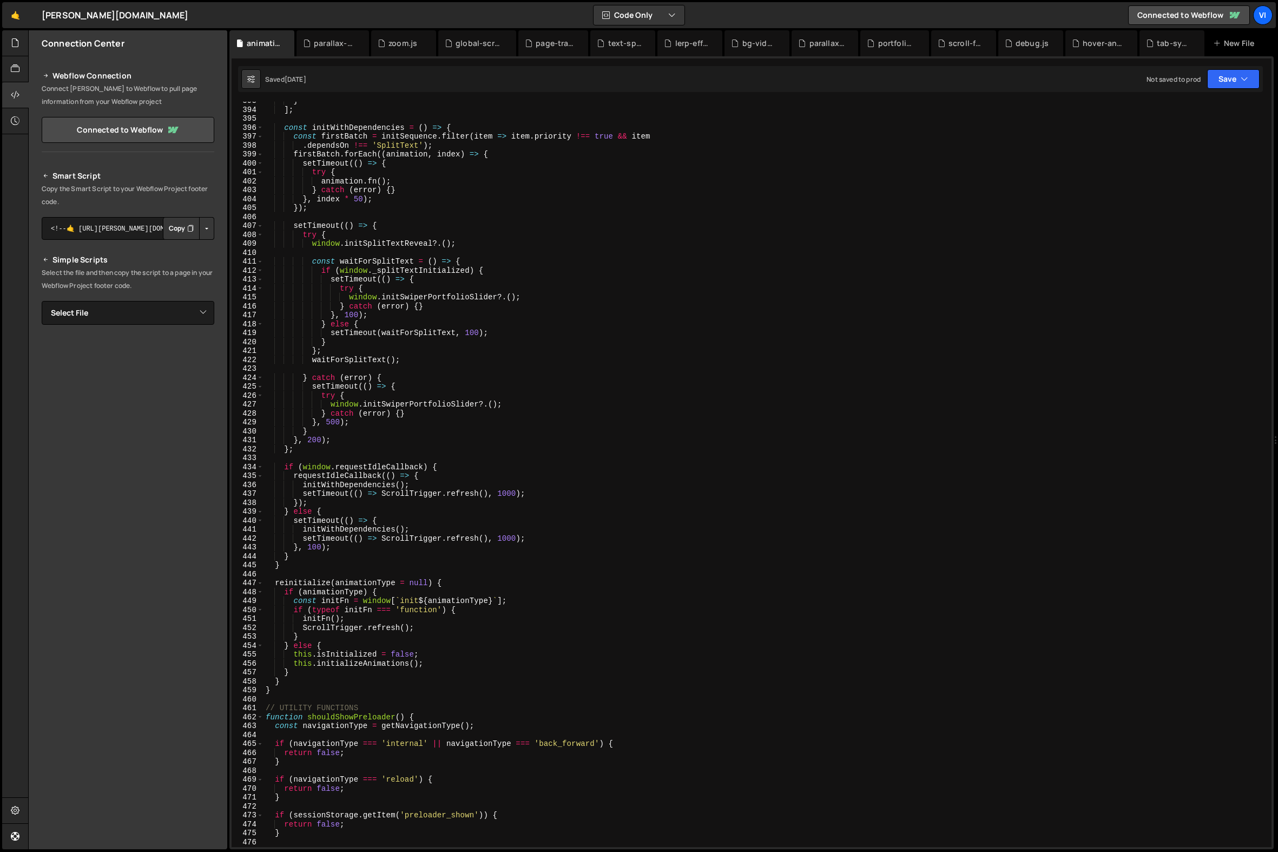
type textarea "} catch (error) {}"
click at [490, 306] on div "} ] ; const initWithDependencies = ( ) => { const firstBatch = initSequence . f…" at bounding box center [765, 477] width 1004 height 763
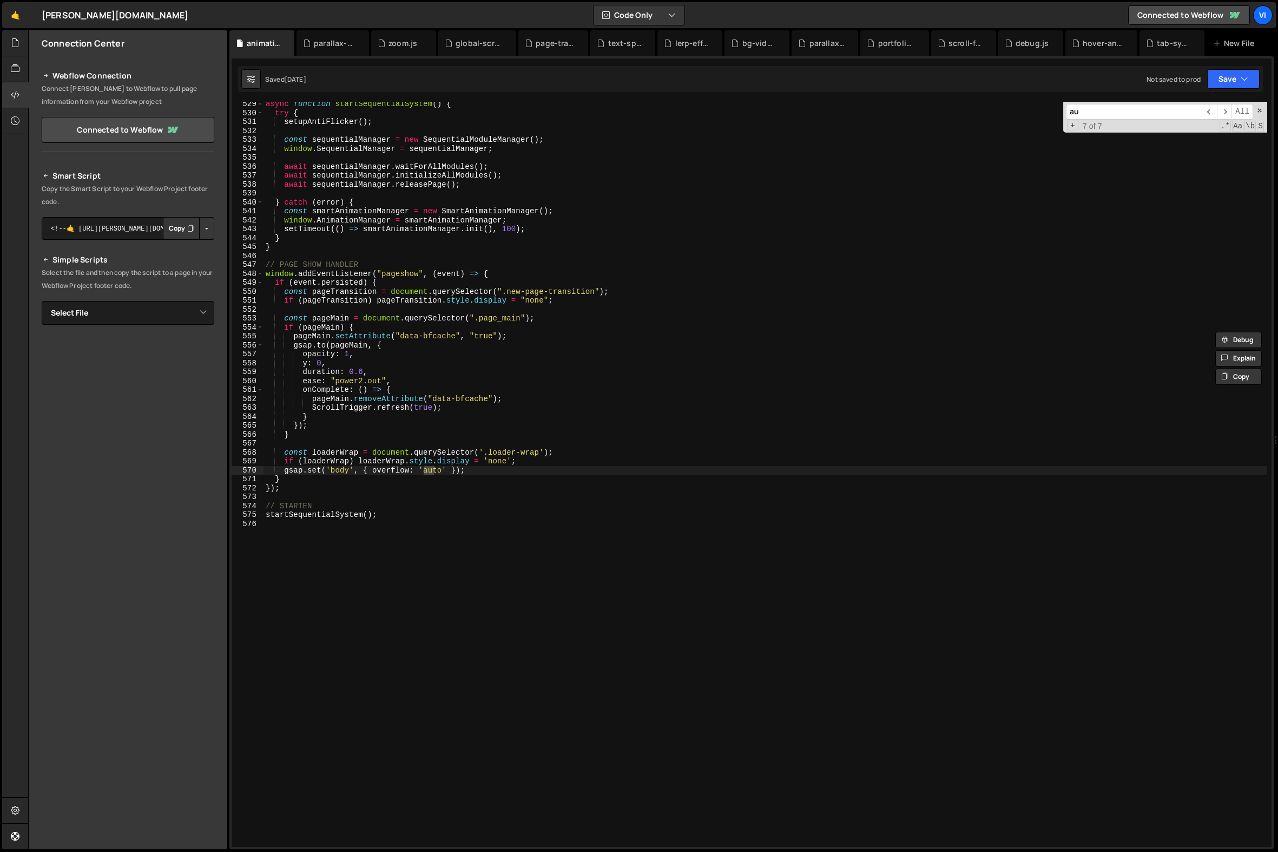
scroll to position [4716, 0]
type input "auth"
click at [12, 42] on icon at bounding box center [15, 43] width 9 height 12
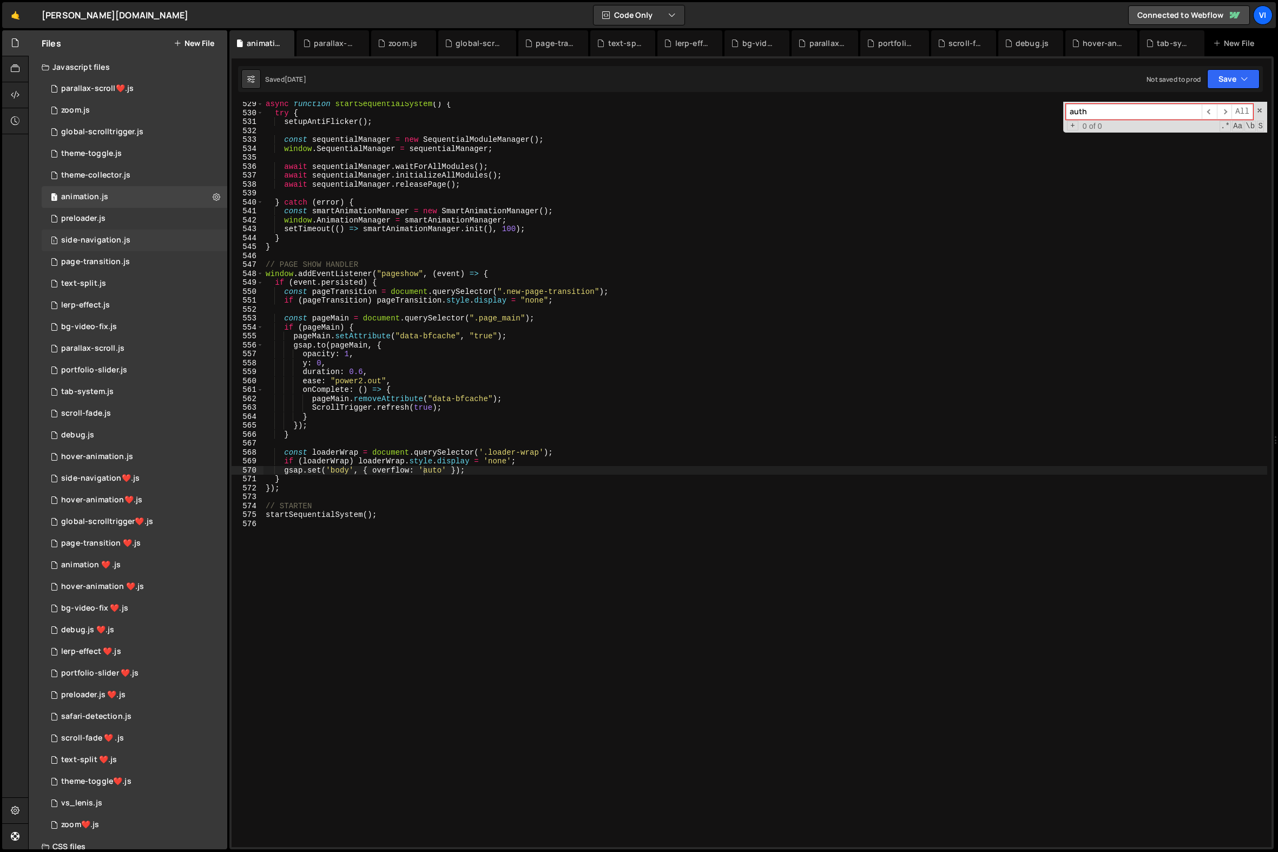
click at [140, 242] on div "1 side-navigation.js 0" at bounding box center [135, 240] width 186 height 22
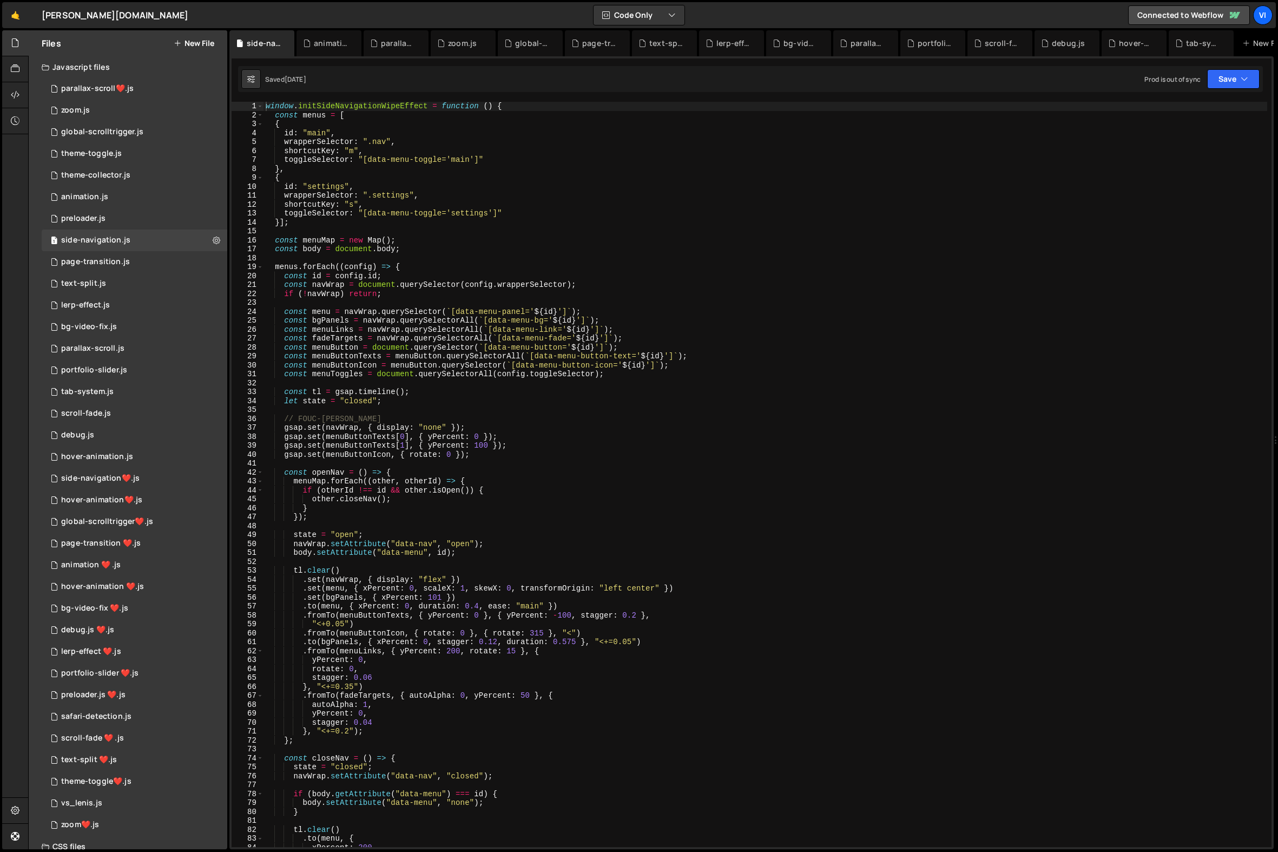
type textarea "toggleSelector: "[data-menu-toggle='settings']""
click at [341, 213] on div "window . initSideNavigationWipeEffect = function ( ) { const menus = [ { id : "…" at bounding box center [765, 483] width 1004 height 763
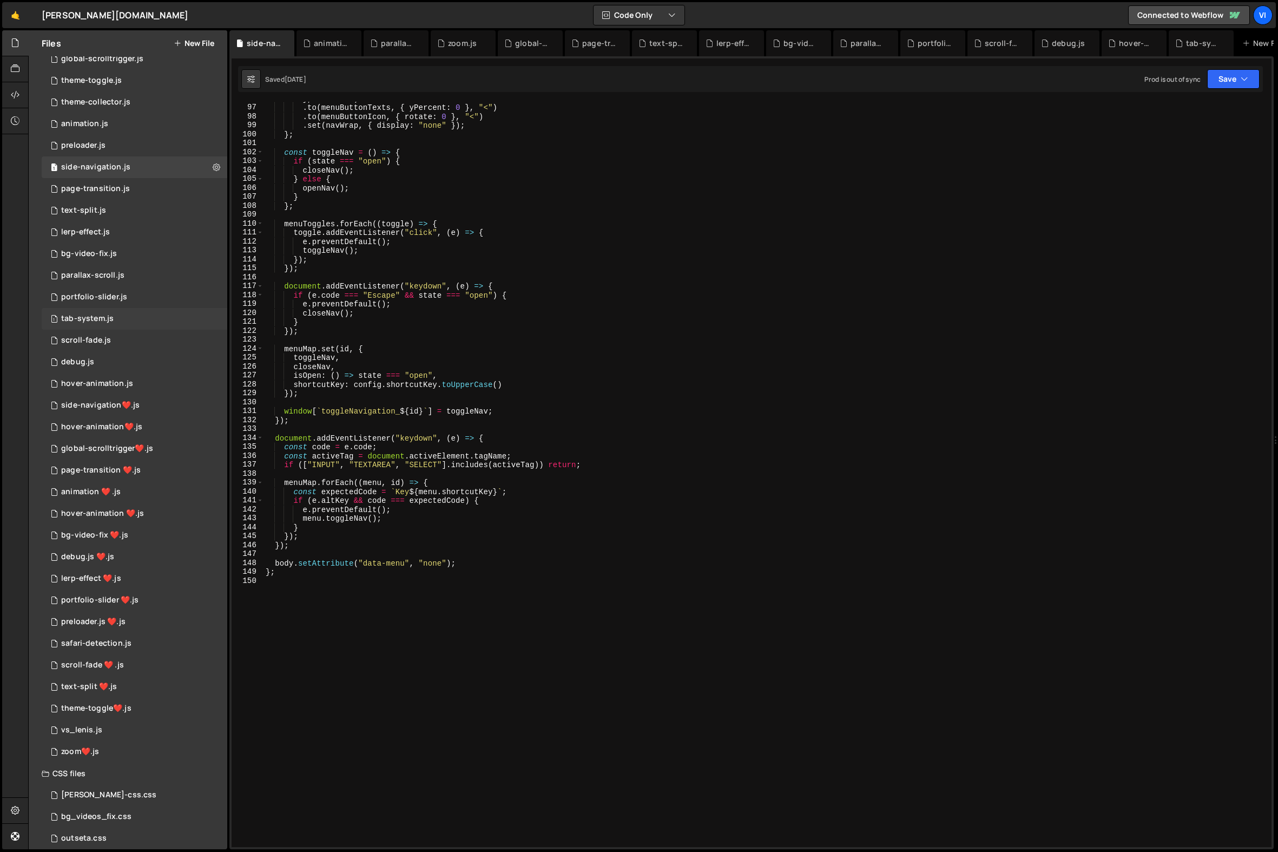
scroll to position [127, 0]
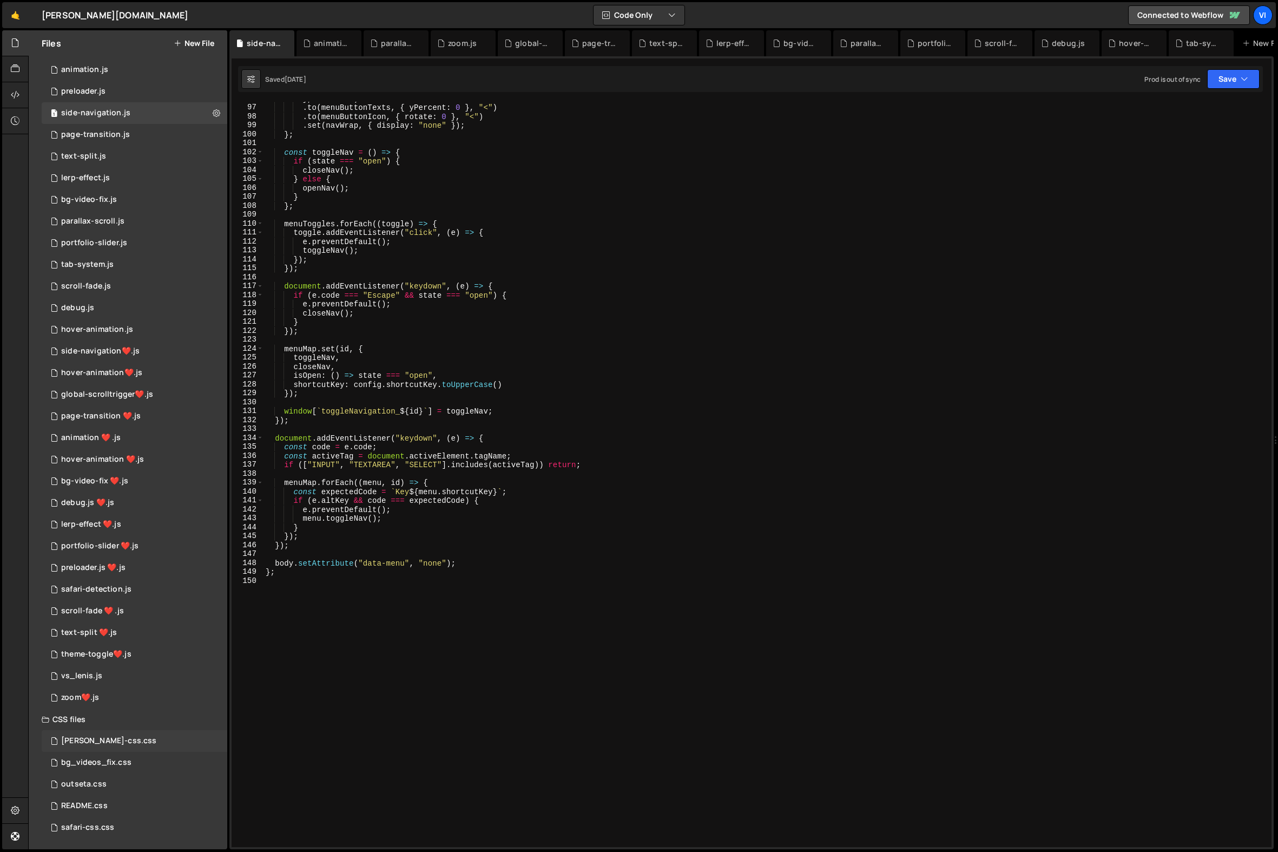
click at [75, 738] on div "[PERSON_NAME]-css.css" at bounding box center [108, 741] width 95 height 10
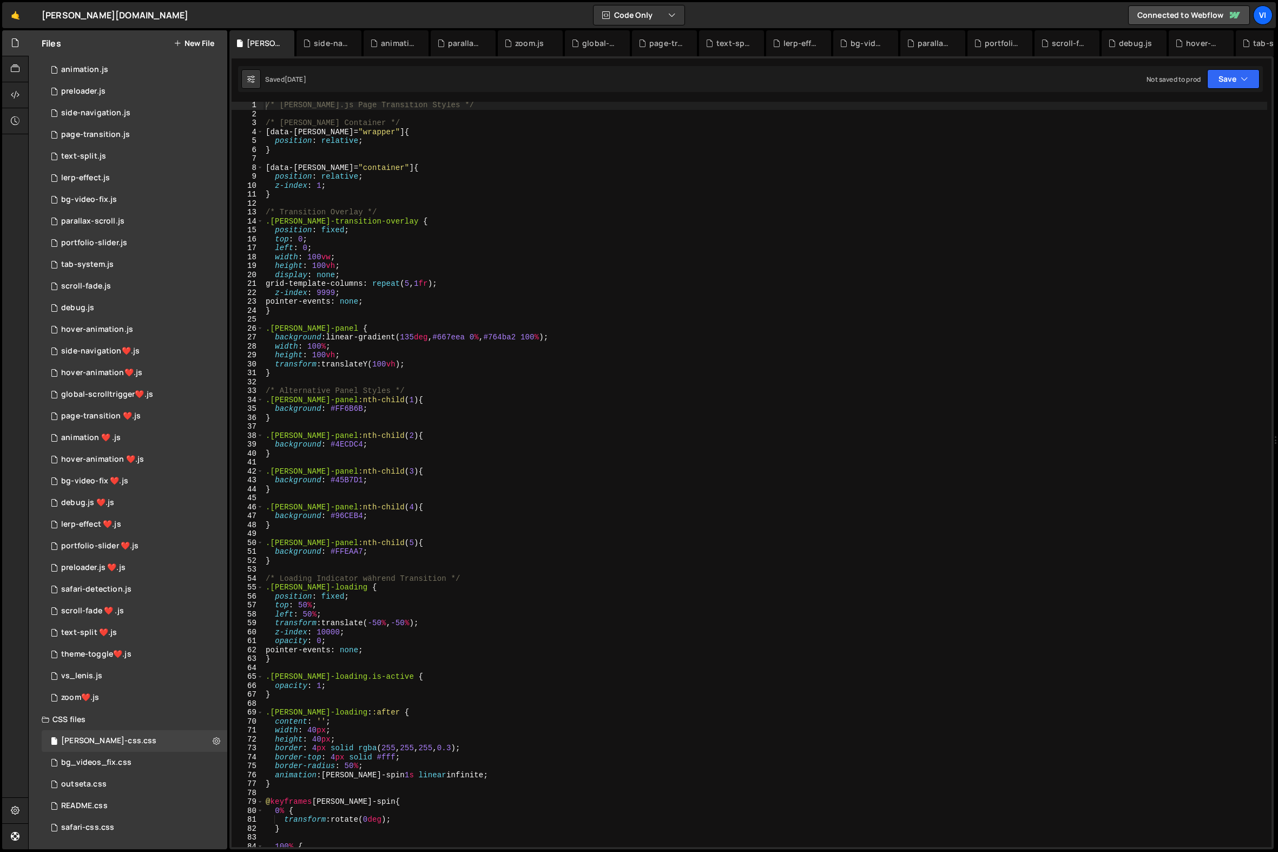
scroll to position [810, 0]
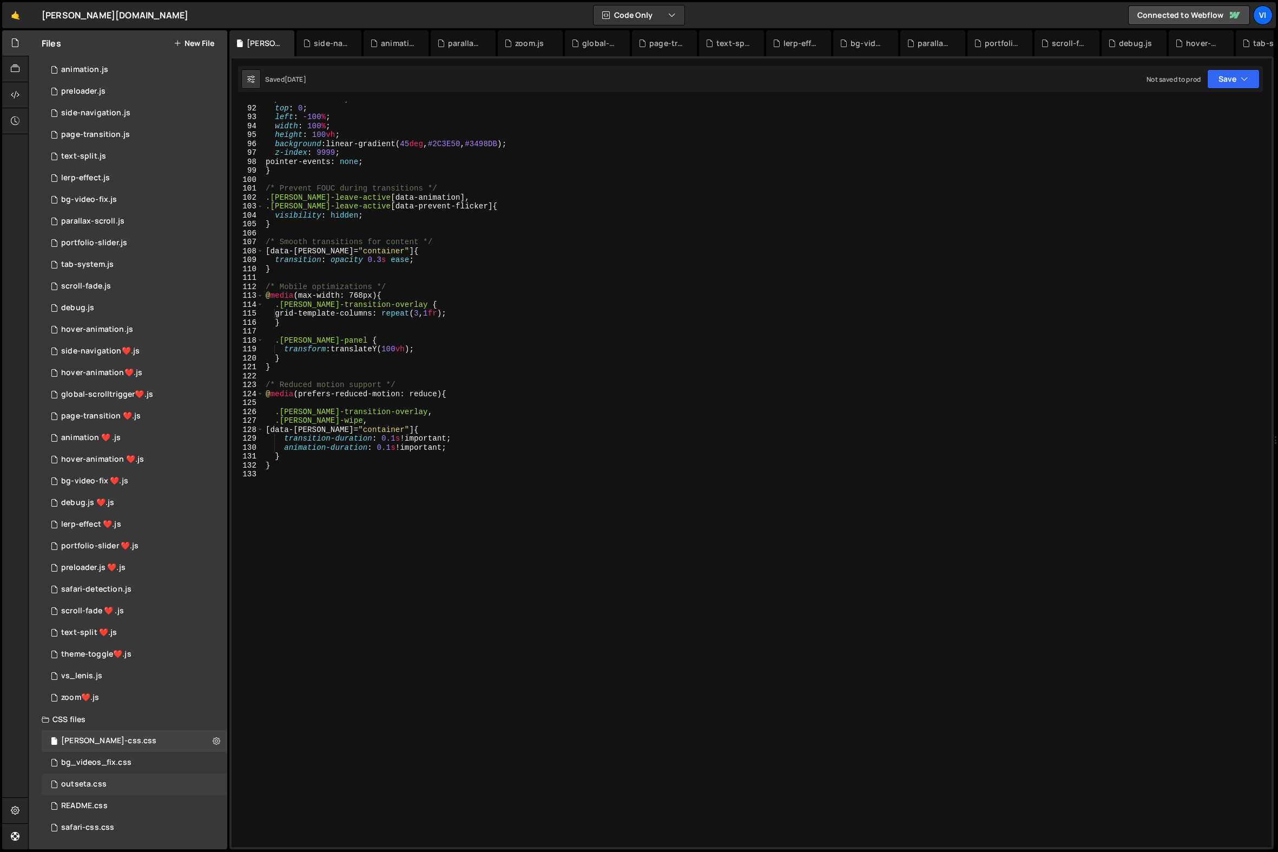
click at [108, 785] on div "outseta.css 0" at bounding box center [135, 784] width 186 height 22
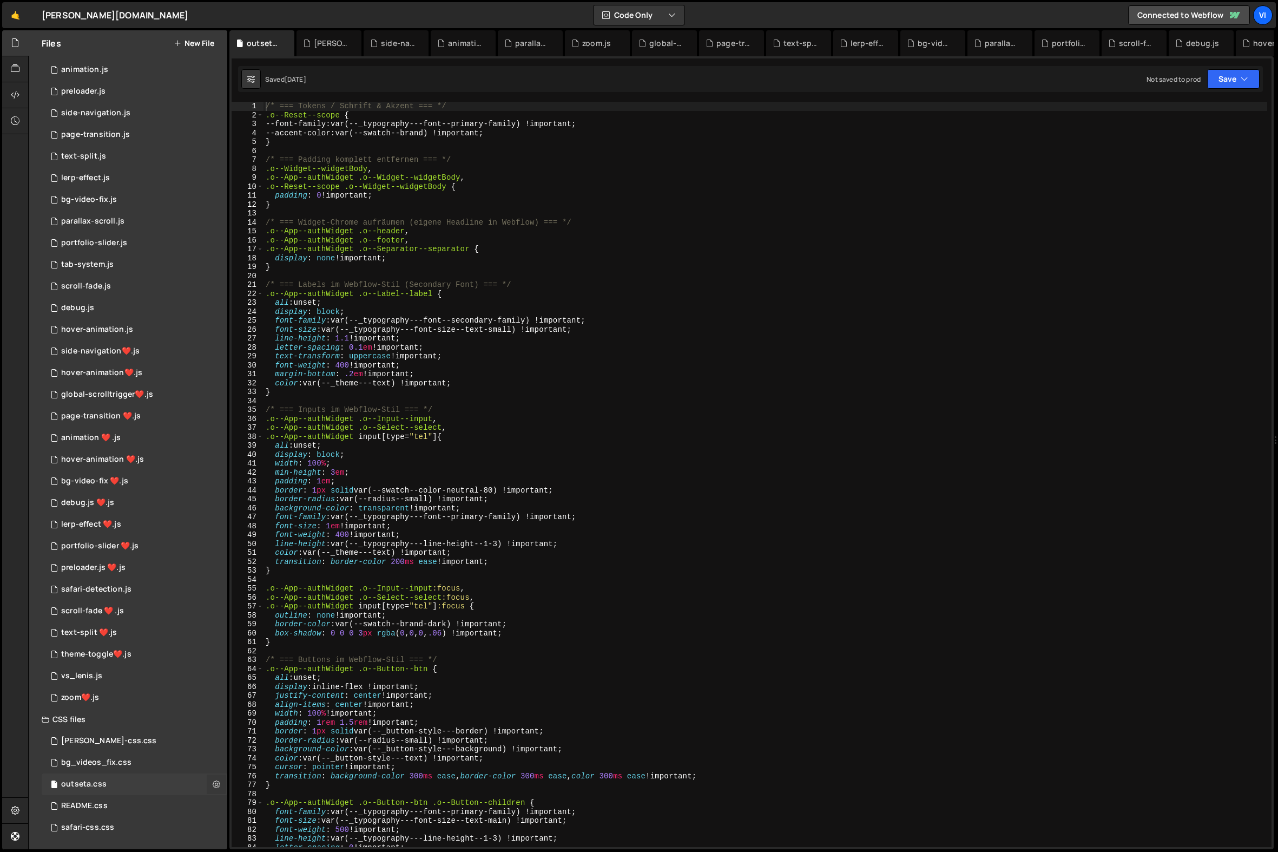
click at [213, 784] on icon at bounding box center [217, 784] width 8 height 10
click at [379, 268] on div "/* === Tokens / Schrift & Akzent === */ .o--Reset--scope { --font-family : var(…" at bounding box center [765, 483] width 1004 height 763
type textarea "}"
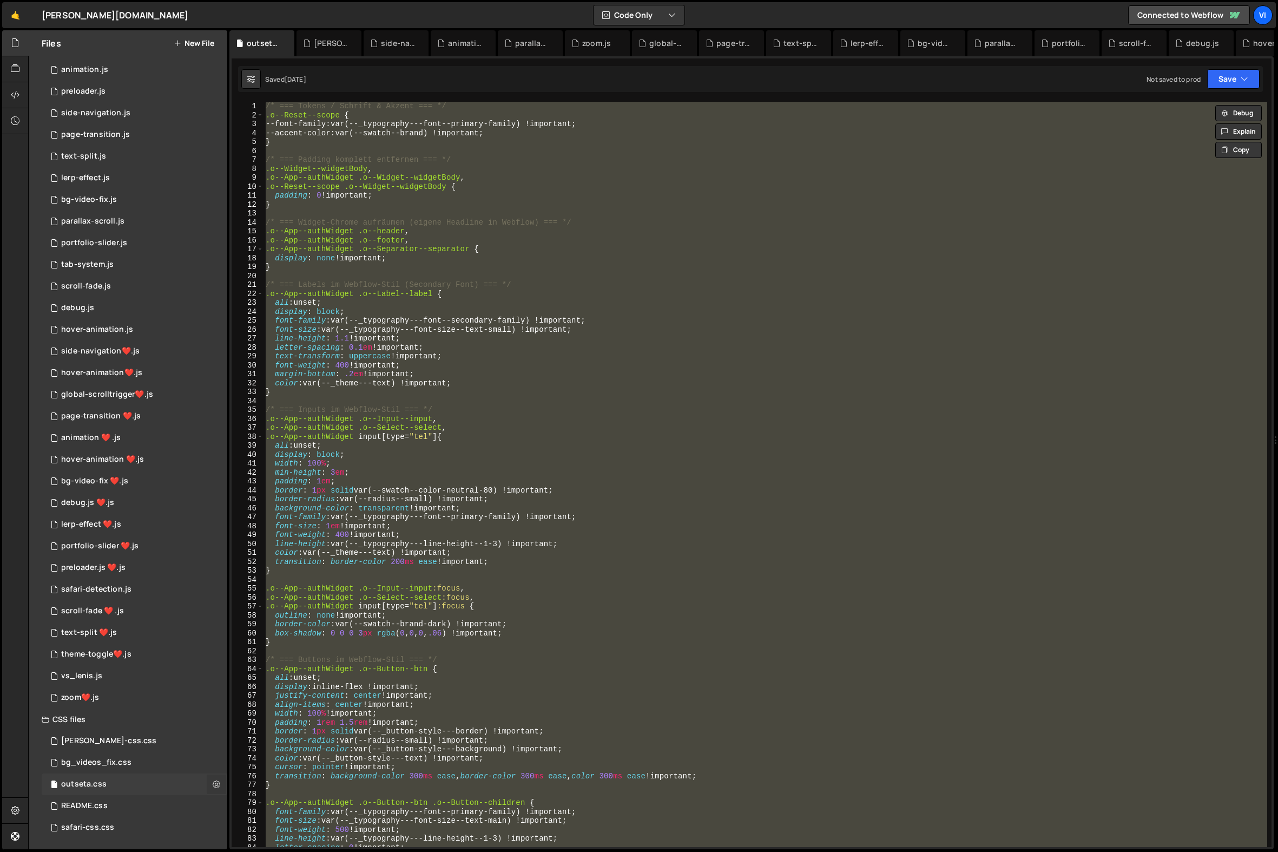
click at [215, 779] on icon at bounding box center [217, 784] width 8 height 10
type input "outseta"
radio input "false"
radio input "true"
click at [272, 796] on button "Edit File Settings" at bounding box center [282, 795] width 106 height 22
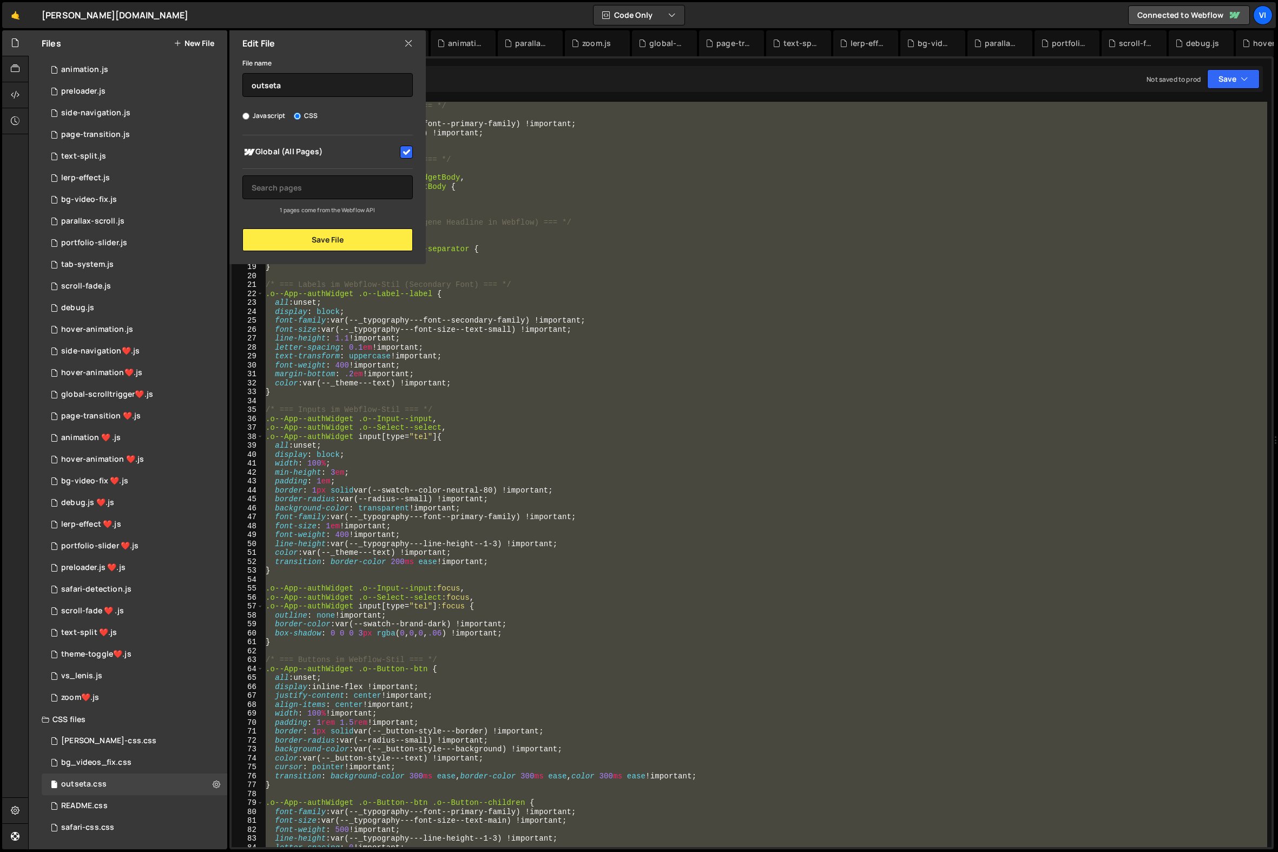
click at [401, 149] on input "checkbox" at bounding box center [406, 152] width 13 height 13
checkbox input "false"
click at [353, 240] on button "Save File" at bounding box center [327, 239] width 170 height 23
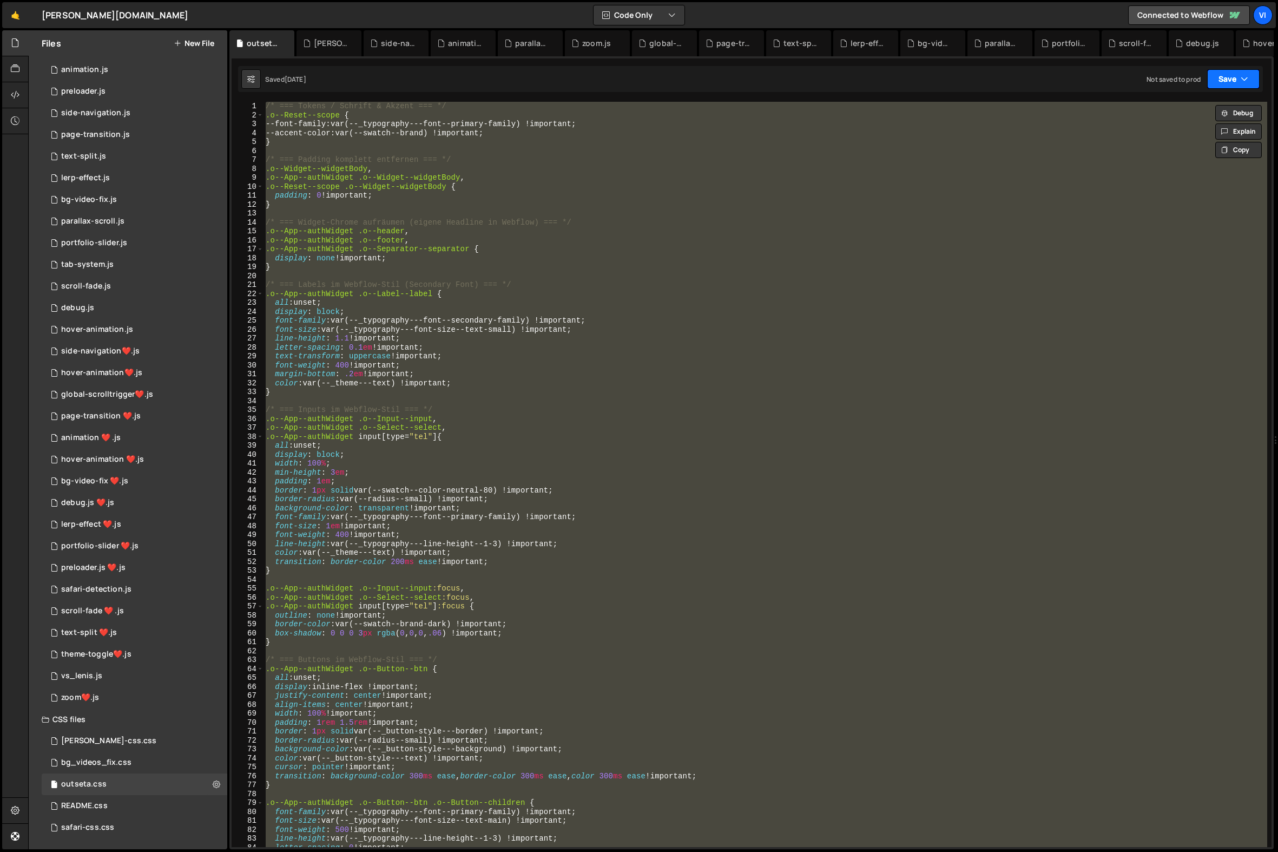
click at [1224, 83] on button "Save" at bounding box center [1233, 78] width 52 height 19
click at [1203, 108] on div "Save to Staging S" at bounding box center [1197, 105] width 113 height 11
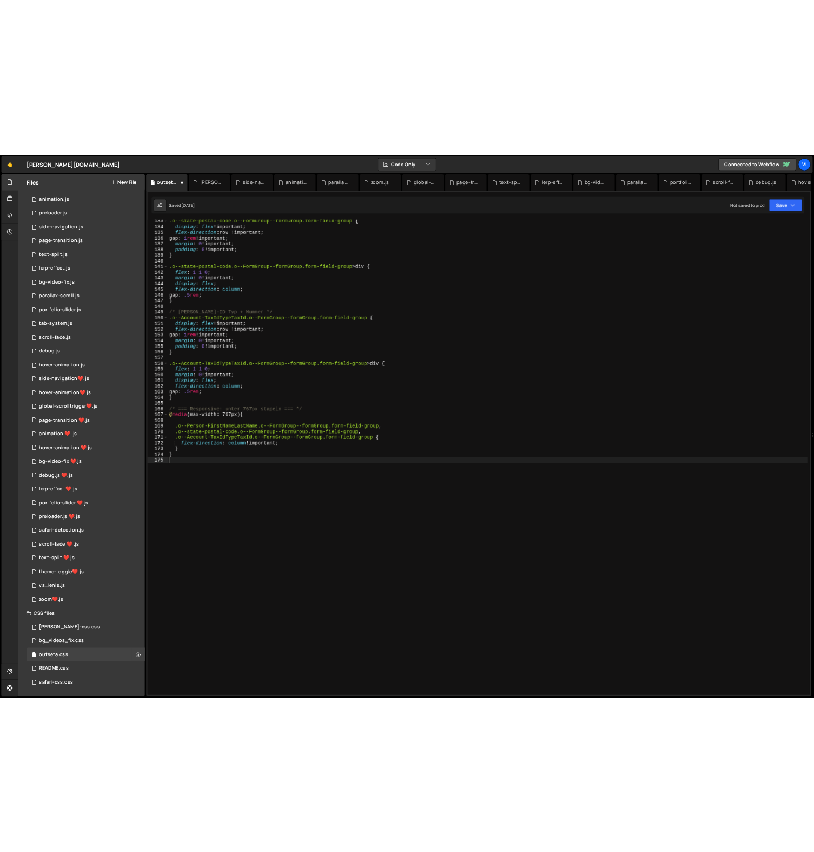
scroll to position [1181, 0]
